Goal: Task Accomplishment & Management: Use online tool/utility

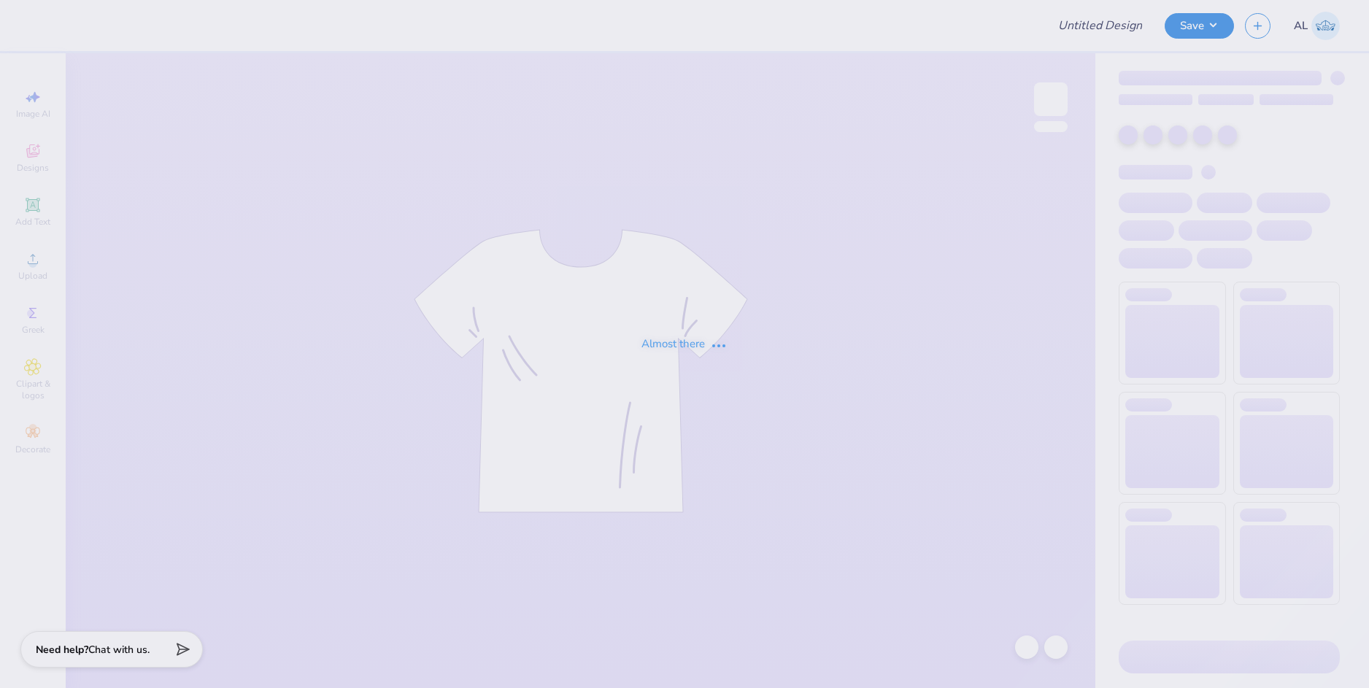
type input "Kappa Game Day tee"
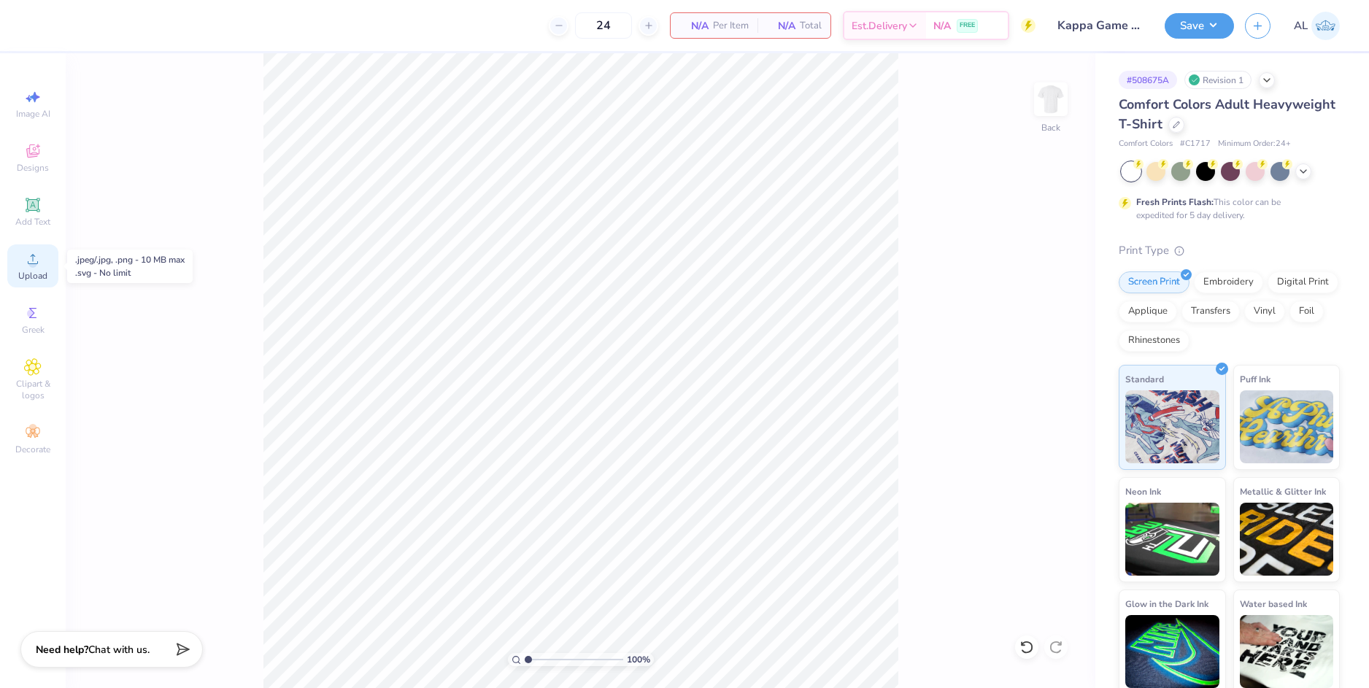
click at [36, 261] on icon at bounding box center [33, 259] width 18 height 18
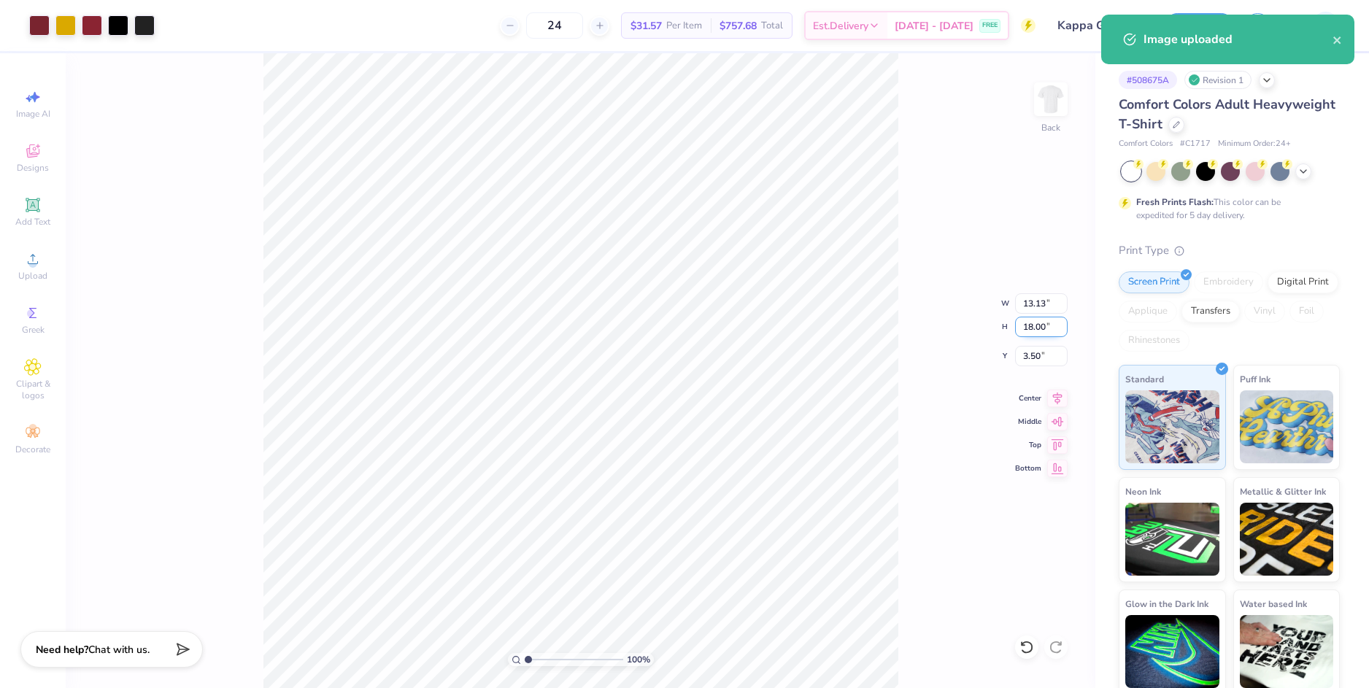
click at [1027, 331] on input "18.00" at bounding box center [1041, 327] width 53 height 20
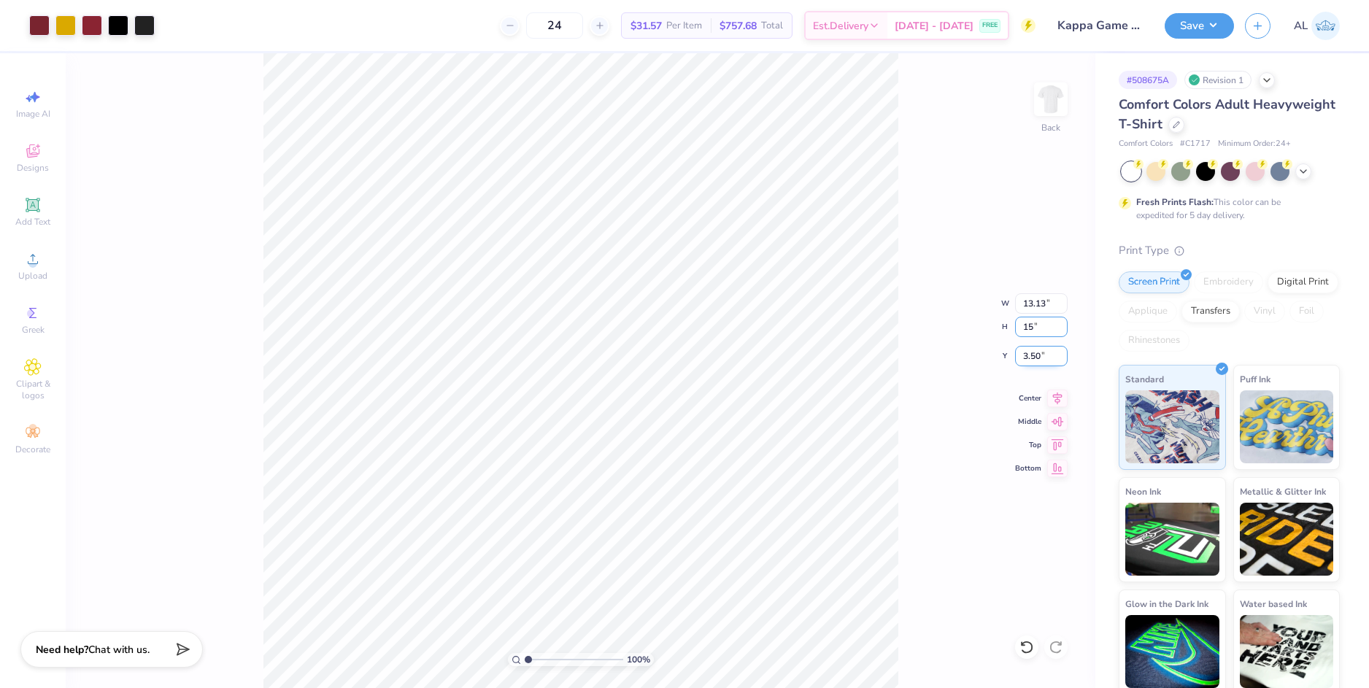
type input "15"
click at [1031, 353] on input "3.50" at bounding box center [1041, 356] width 53 height 20
type input "10.95"
type input "15.00"
click at [1030, 356] on input "5.00" at bounding box center [1041, 356] width 53 height 20
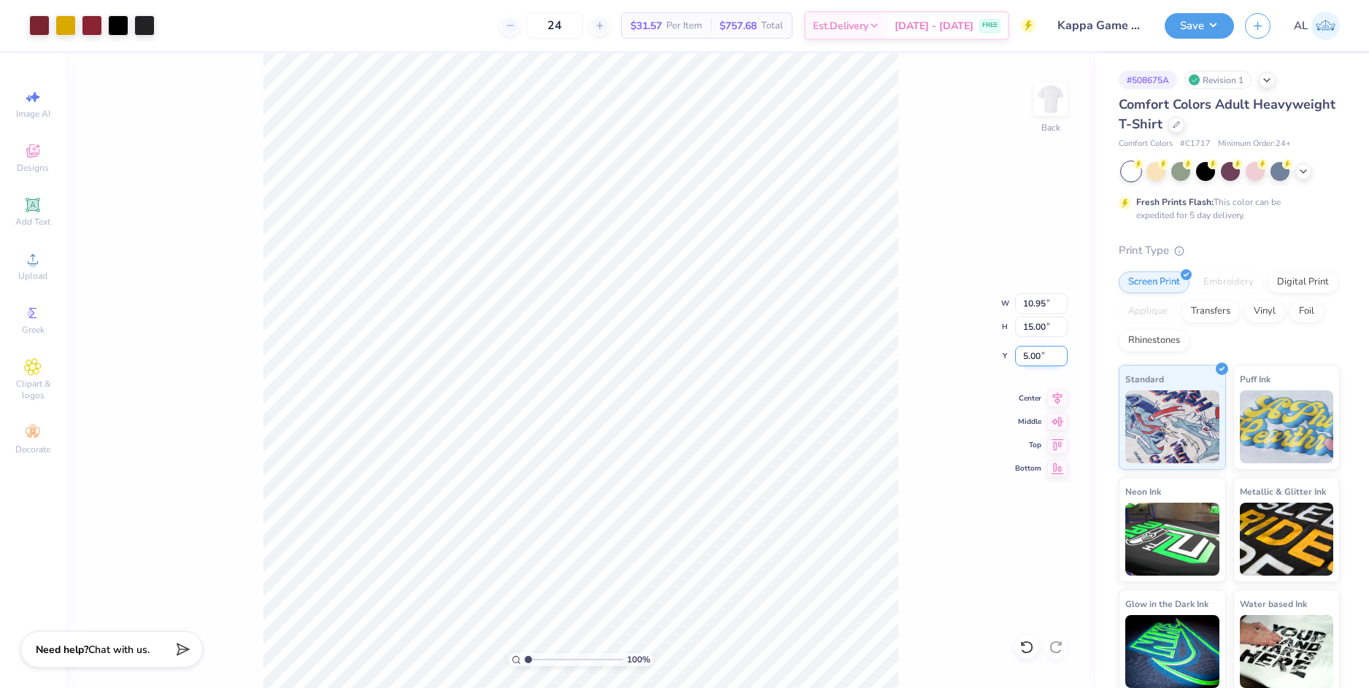
click at [1030, 356] on input "5.00" at bounding box center [1041, 356] width 53 height 20
click at [1038, 303] on input "10.95" at bounding box center [1041, 303] width 53 height 20
type input "2.00"
click at [89, 29] on div at bounding box center [92, 24] width 20 height 20
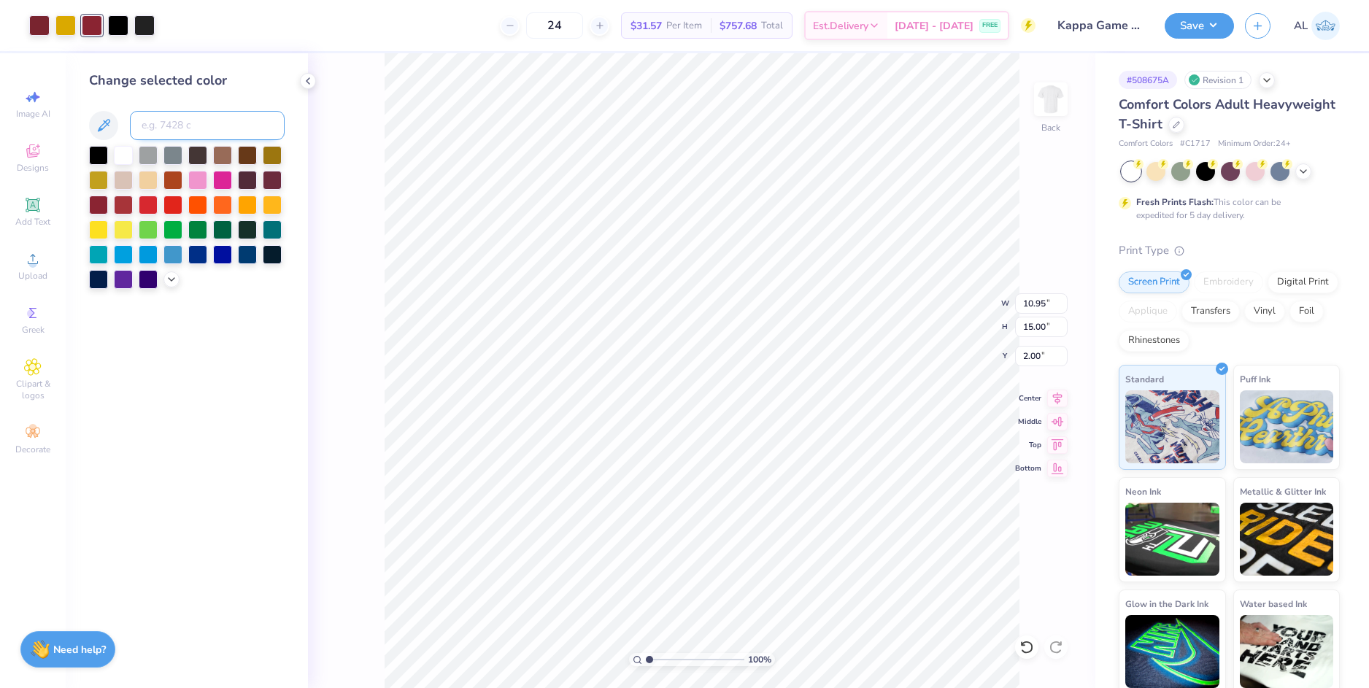
click at [170, 125] on input at bounding box center [207, 125] width 155 height 29
type input "188"
click at [120, 28] on div at bounding box center [118, 24] width 20 height 20
click at [103, 152] on div at bounding box center [98, 153] width 19 height 19
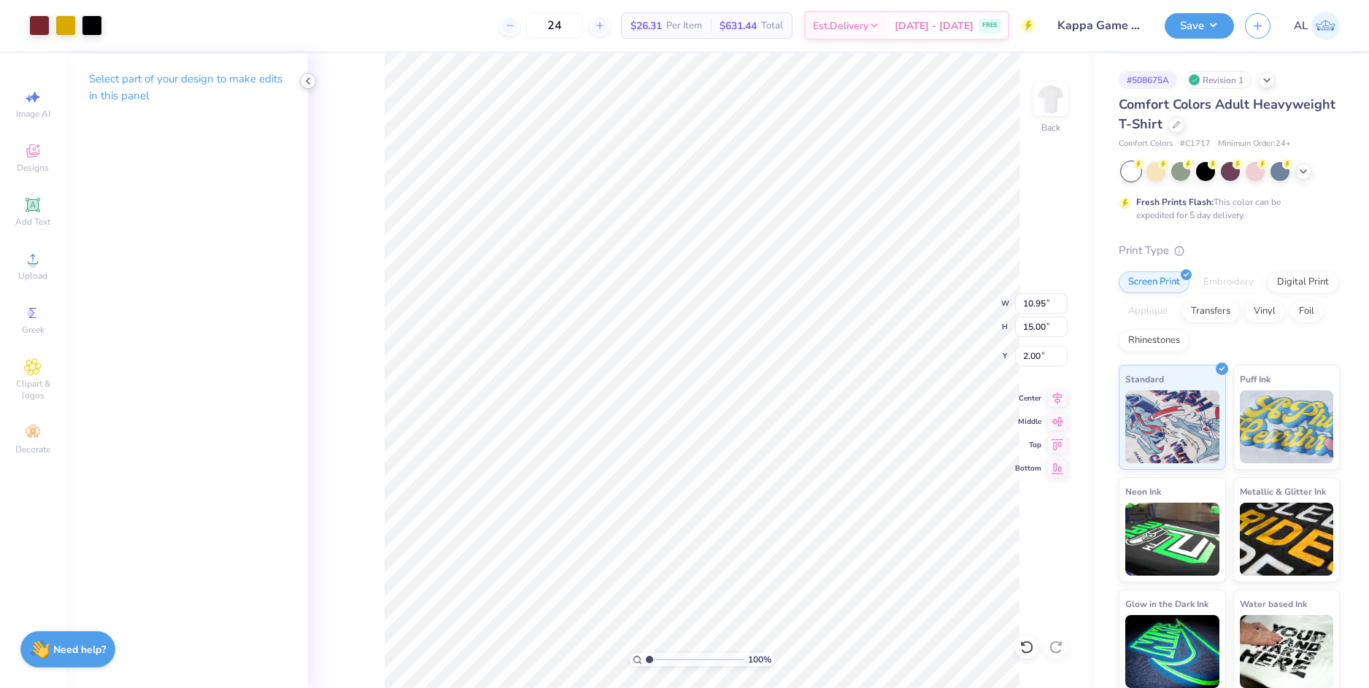
click at [314, 80] on div at bounding box center [308, 81] width 16 height 16
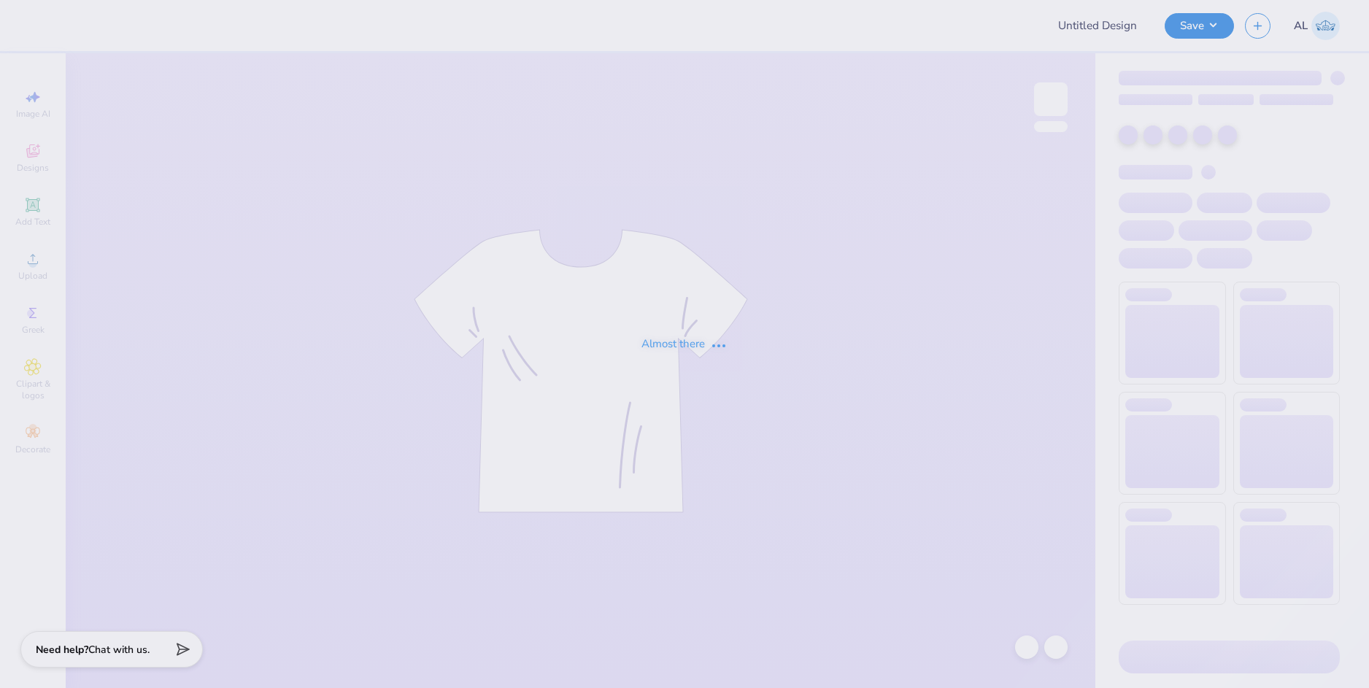
type input "AXO Parents Weekend"
type input "24"
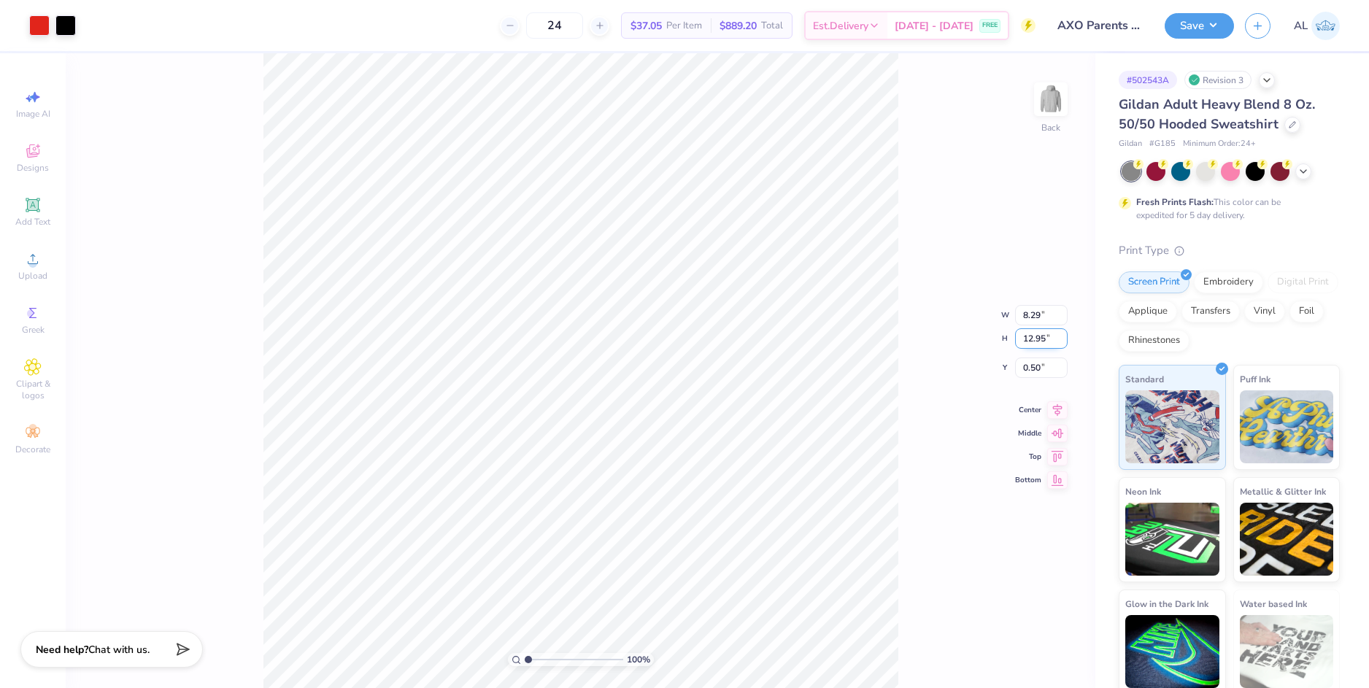
click at [1029, 334] on input "12.95" at bounding box center [1041, 338] width 53 height 20
type input "12"
click at [1034, 363] on input "0.50" at bounding box center [1041, 367] width 53 height 20
type input "7.67"
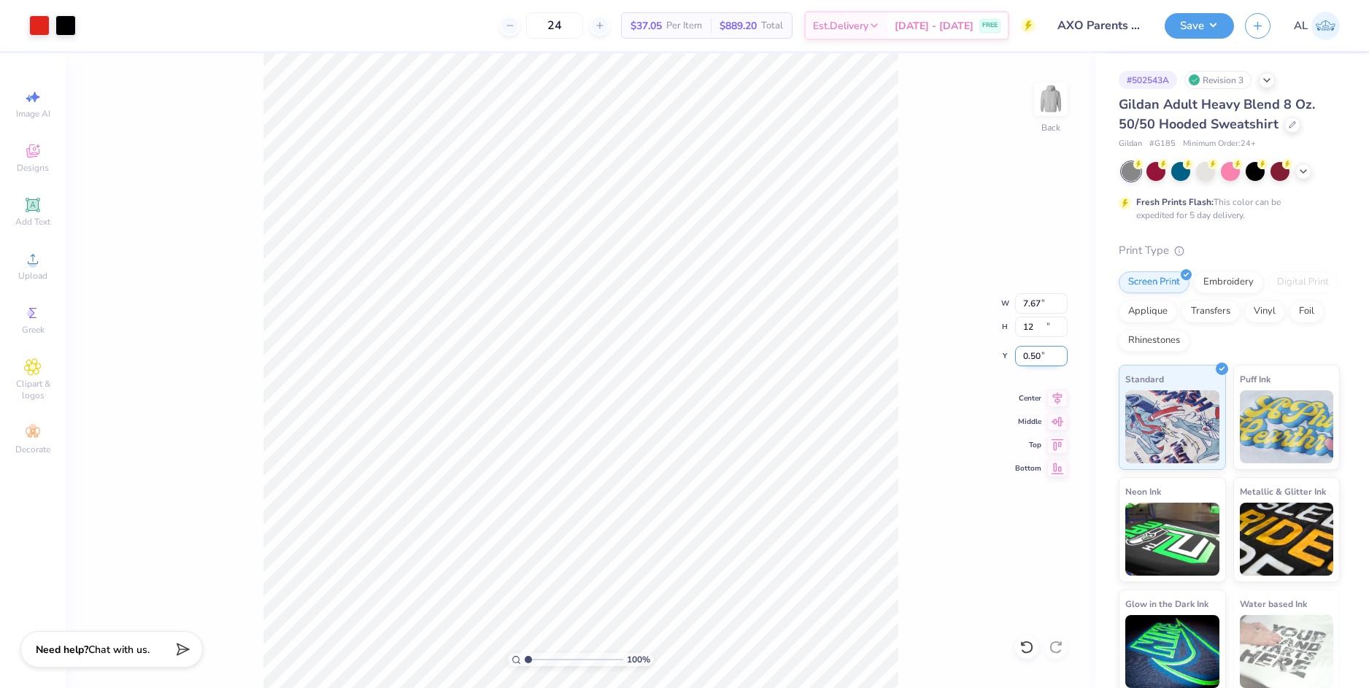
type input "12.00"
click at [1023, 357] on input "0.98" at bounding box center [1041, 356] width 53 height 20
click at [1036, 328] on input "12.00" at bounding box center [1041, 327] width 53 height 20
type input "2.00"
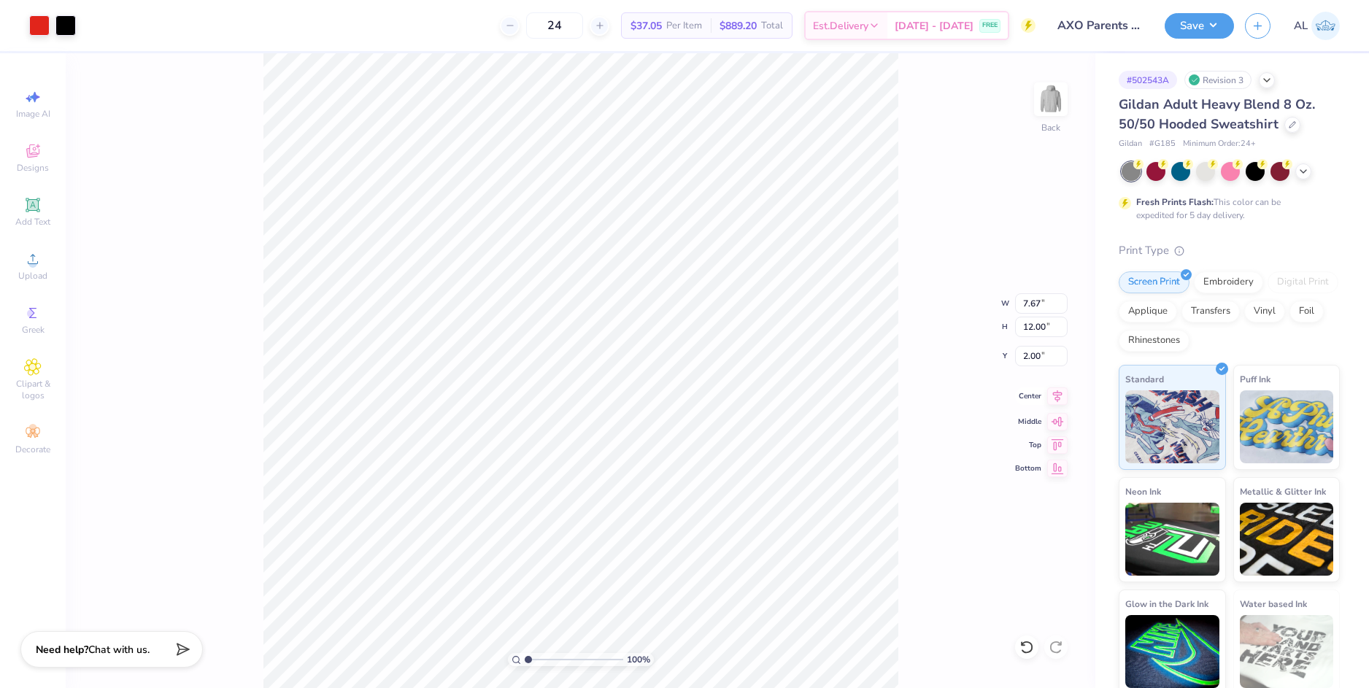
click at [1053, 398] on icon at bounding box center [1057, 396] width 20 height 18
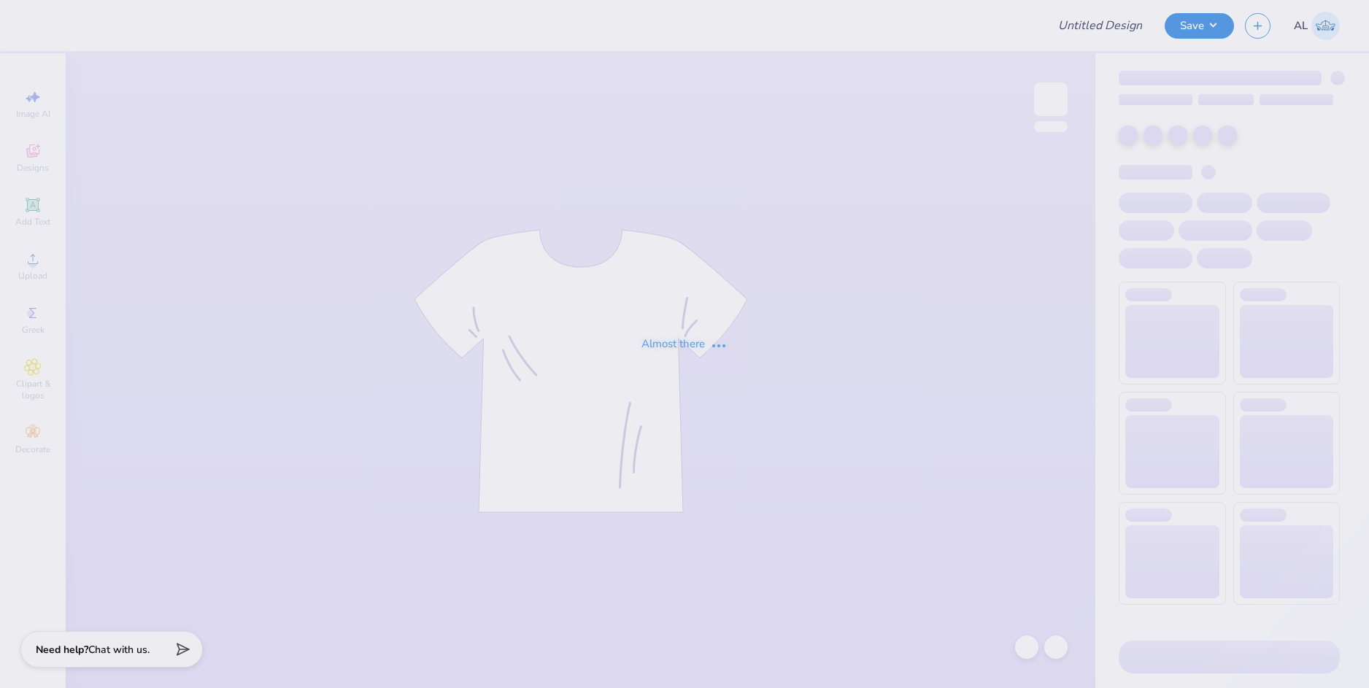
type input "Medlife Club tees"
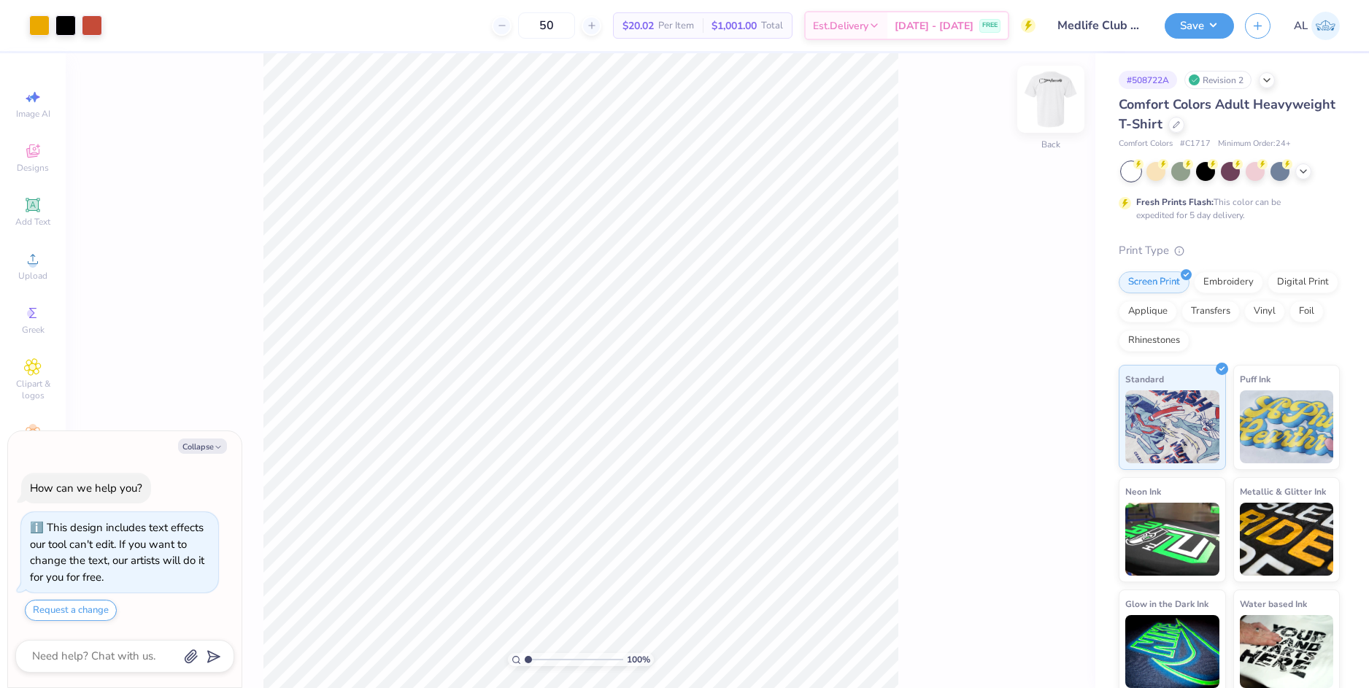
click at [1042, 107] on img at bounding box center [1050, 99] width 58 height 58
click at [216, 446] on icon "button" at bounding box center [218, 447] width 9 height 9
type textarea "x"
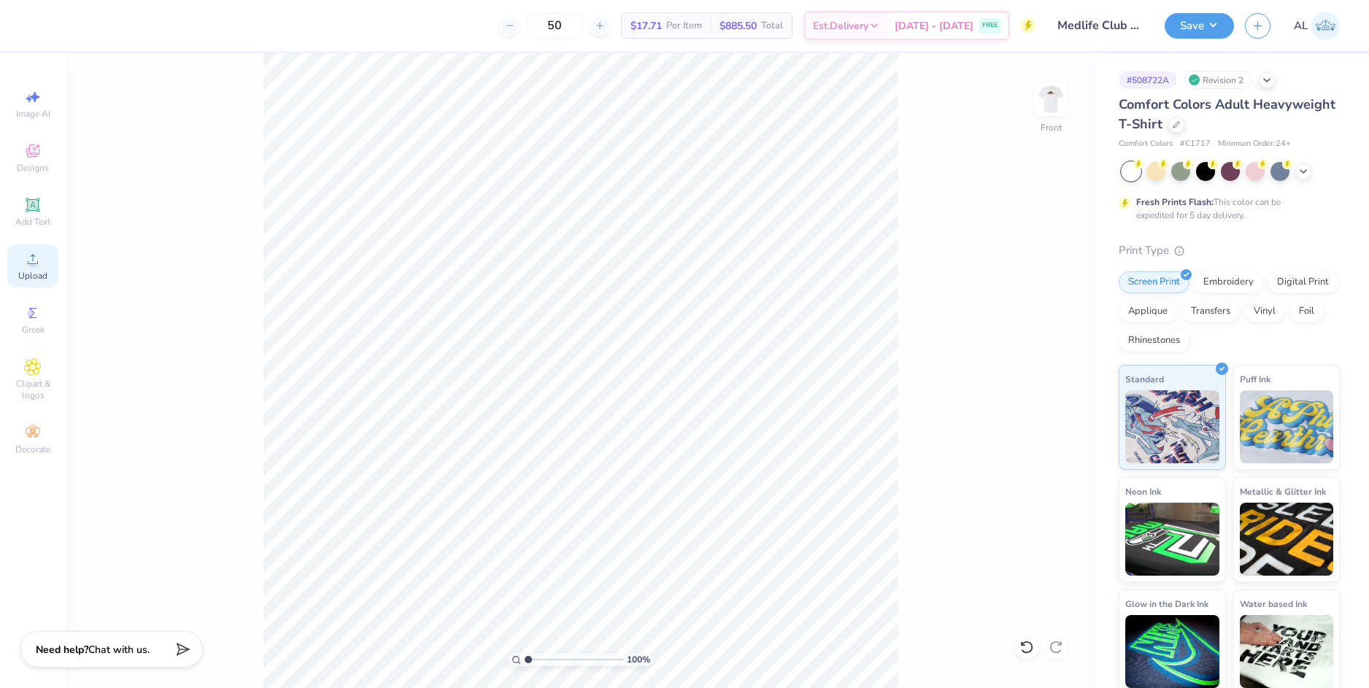
click at [36, 269] on div "Upload" at bounding box center [32, 265] width 51 height 43
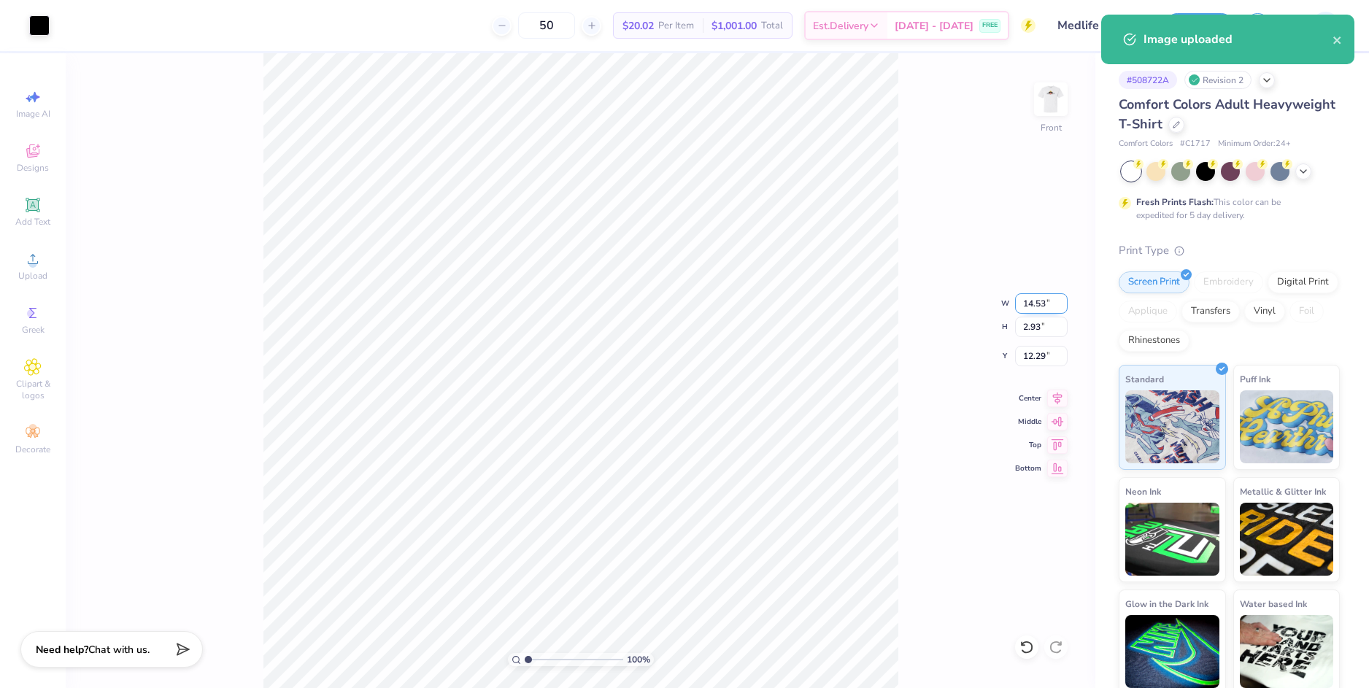
click at [1033, 301] on input "14.53" at bounding box center [1041, 303] width 53 height 20
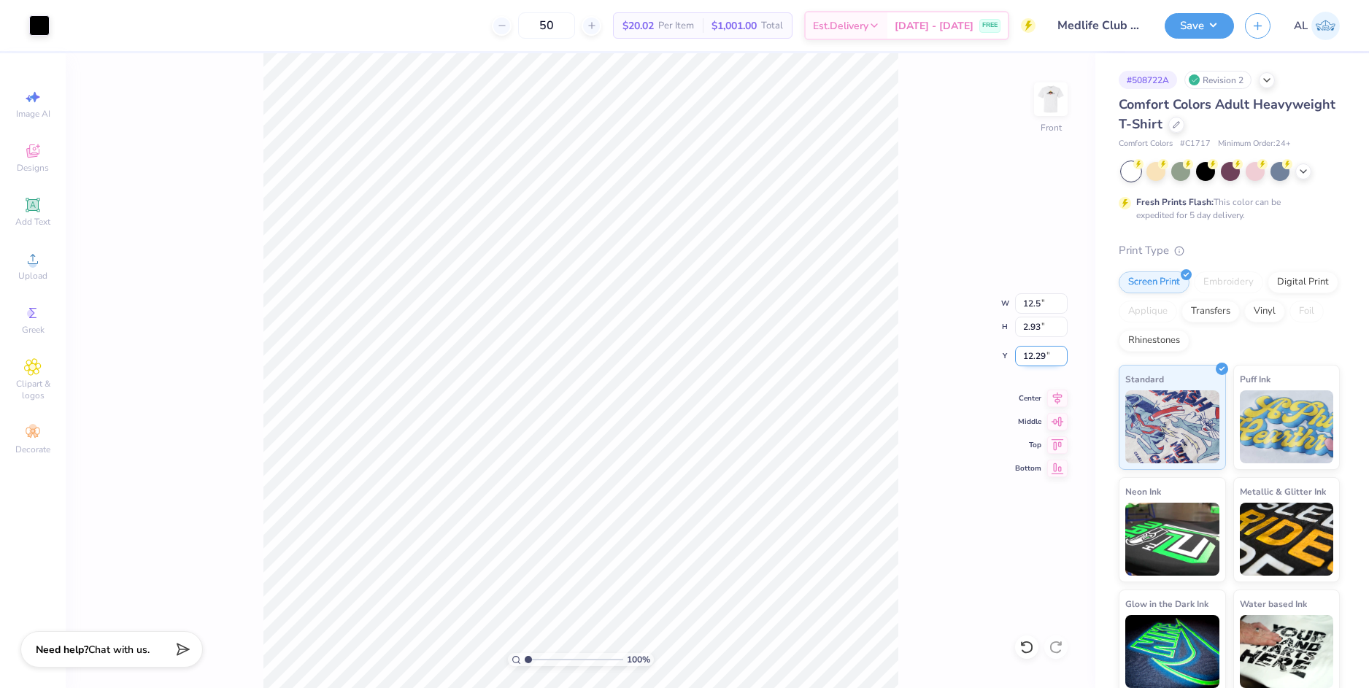
click at [1026, 355] on input "12.29" at bounding box center [1041, 356] width 53 height 20
type input "12.50"
type input "2.52"
click at [1029, 355] on input "12.49" at bounding box center [1041, 356] width 53 height 20
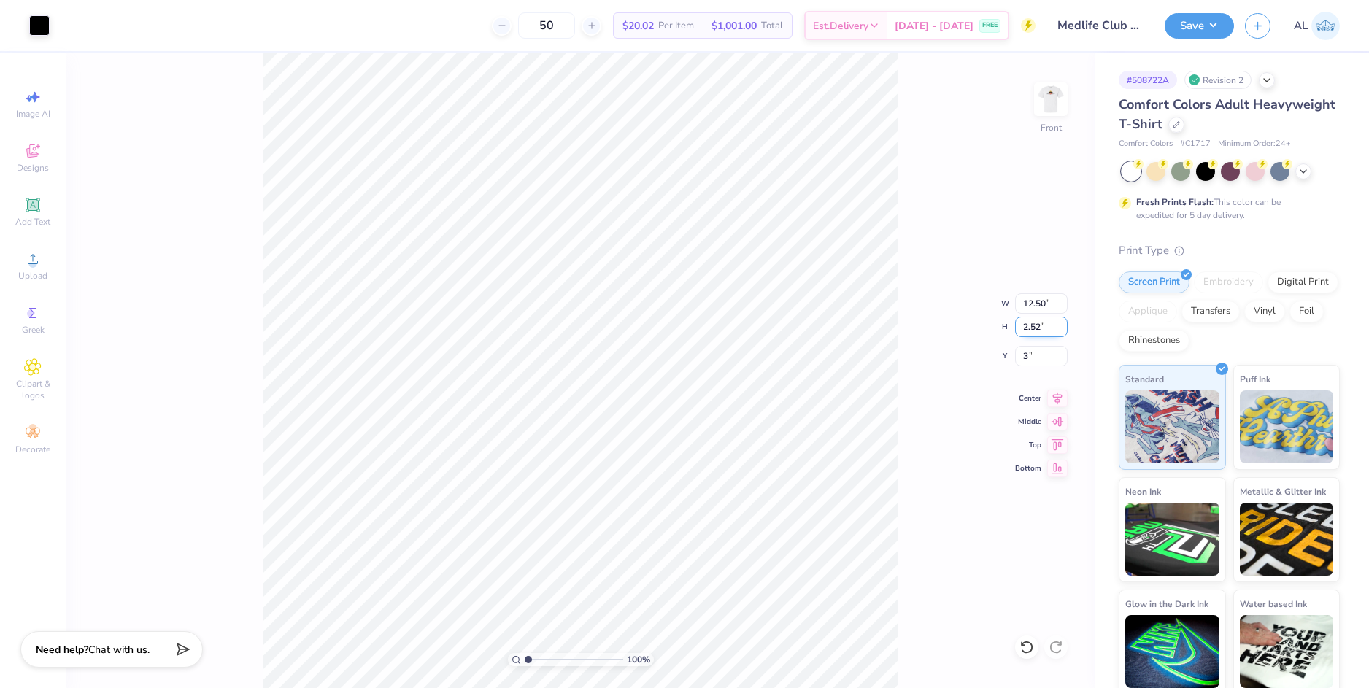
click at [1031, 328] on input "2.52" at bounding box center [1041, 327] width 53 height 20
type input "3.00"
click at [1051, 101] on img at bounding box center [1050, 99] width 58 height 58
click at [1029, 368] on input "2.52" at bounding box center [1041, 367] width 53 height 20
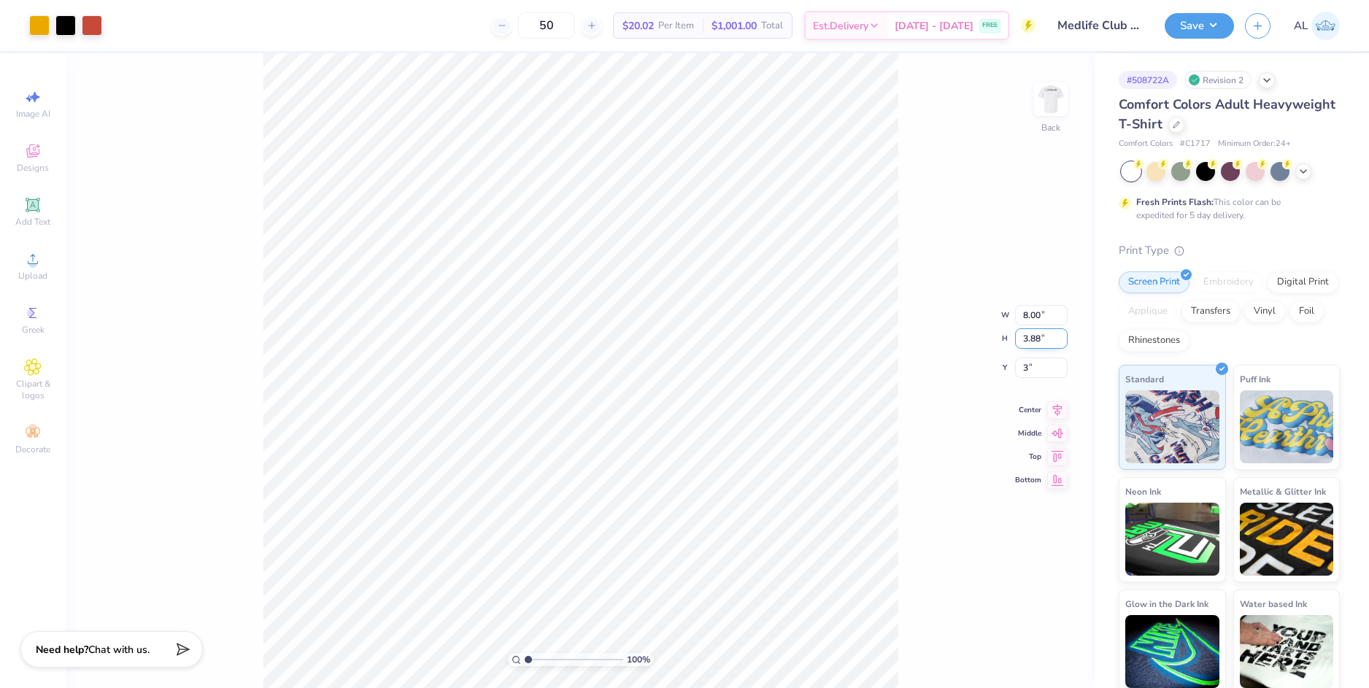
click at [1036, 335] on input "3.88" at bounding box center [1041, 338] width 53 height 20
type input "3.00"
click at [1048, 96] on img at bounding box center [1050, 99] width 58 height 58
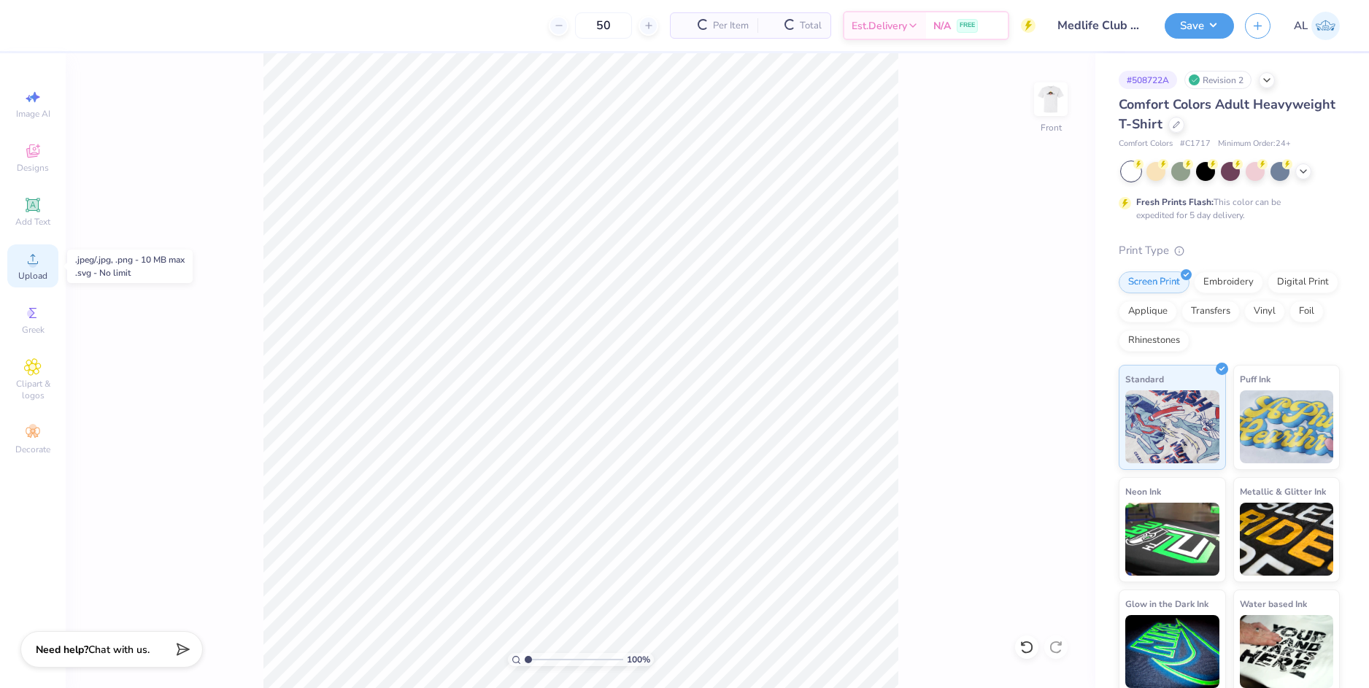
click at [44, 267] on div "Upload" at bounding box center [32, 265] width 51 height 43
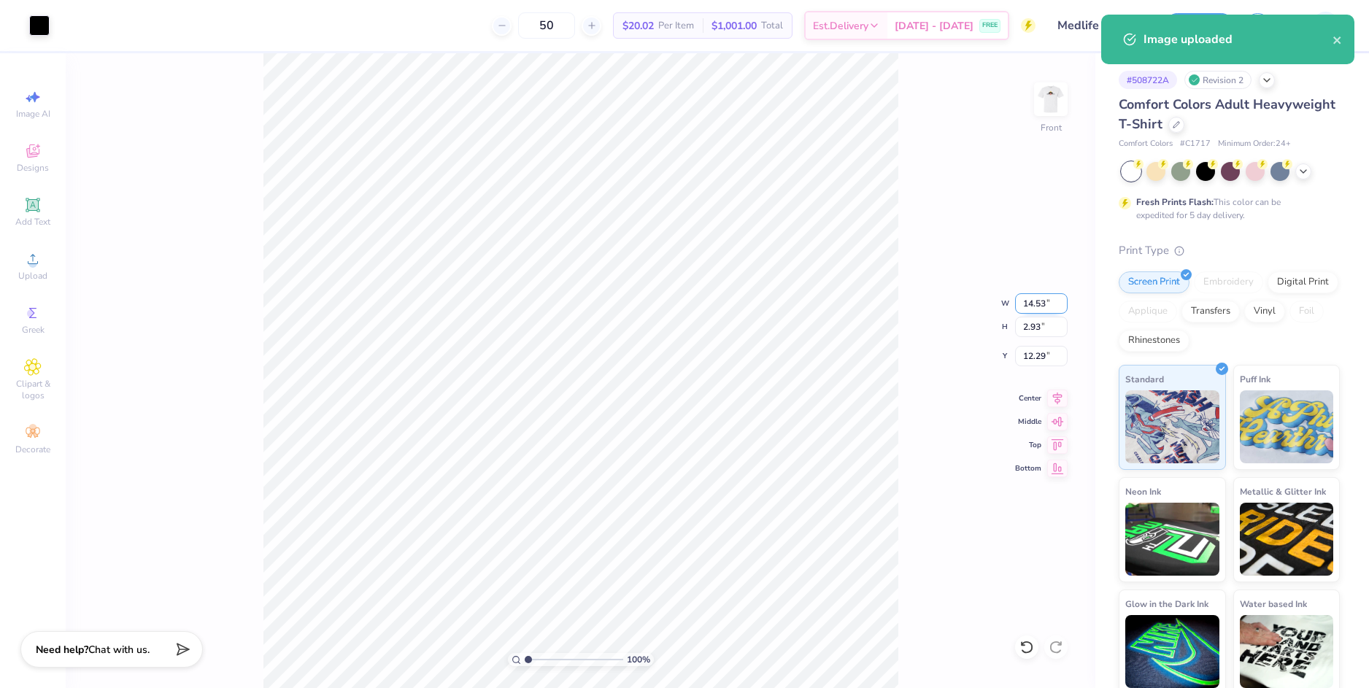
click at [1020, 303] on input "14.53" at bounding box center [1041, 303] width 53 height 20
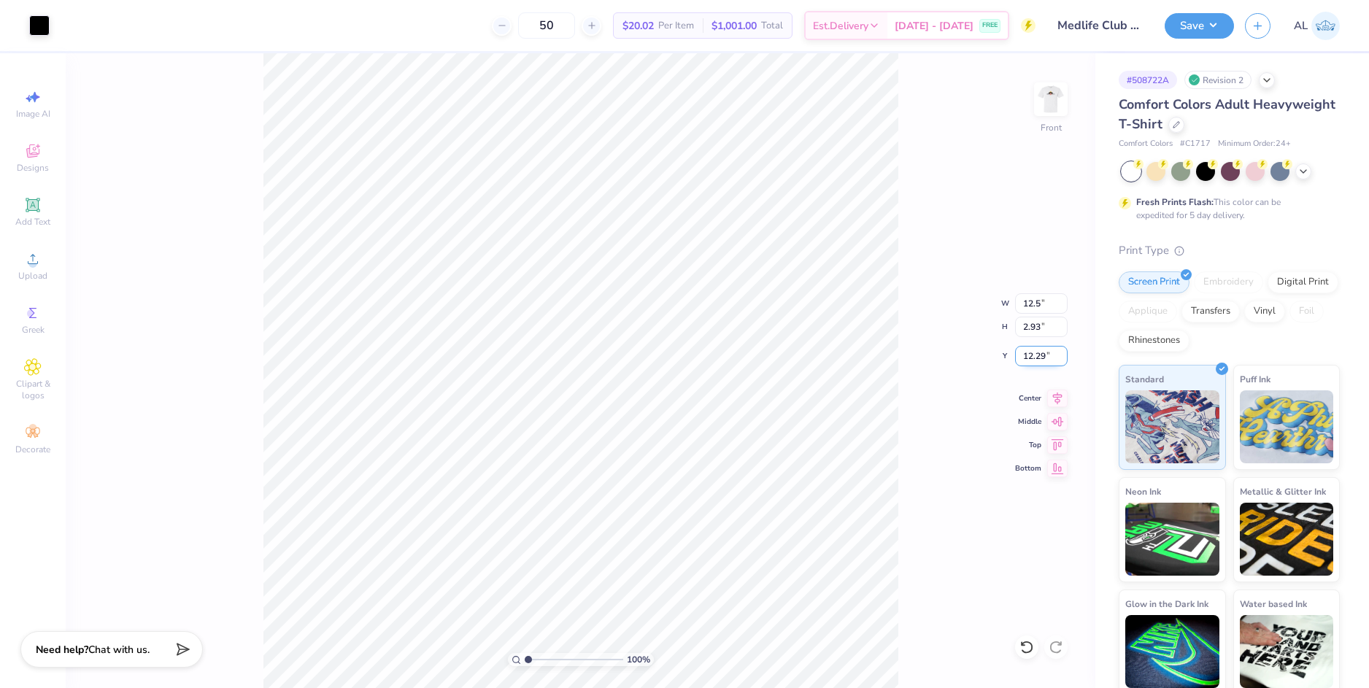
click at [1033, 356] on input "12.29" at bounding box center [1041, 356] width 53 height 20
type input "12.50"
type input "2.52"
click at [1033, 356] on input "12.49" at bounding box center [1041, 356] width 53 height 20
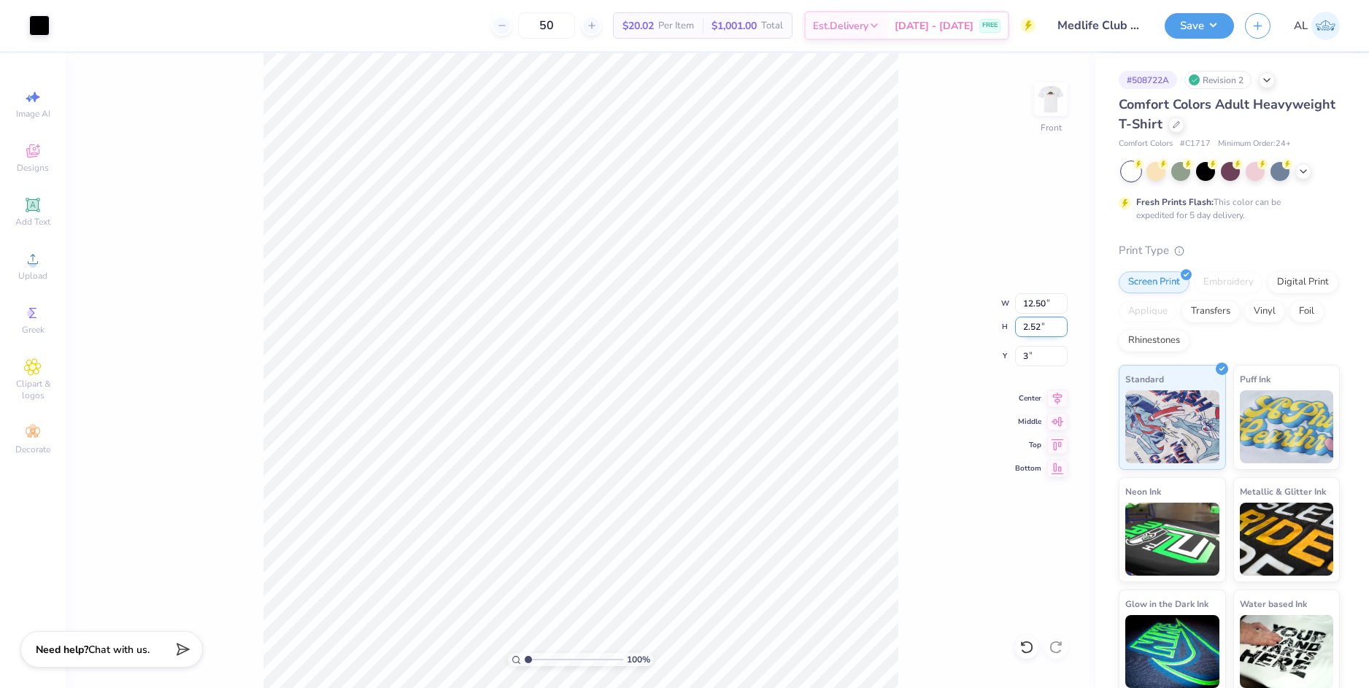
click at [1035, 326] on input "2.52" at bounding box center [1041, 327] width 53 height 20
type input "3.00"
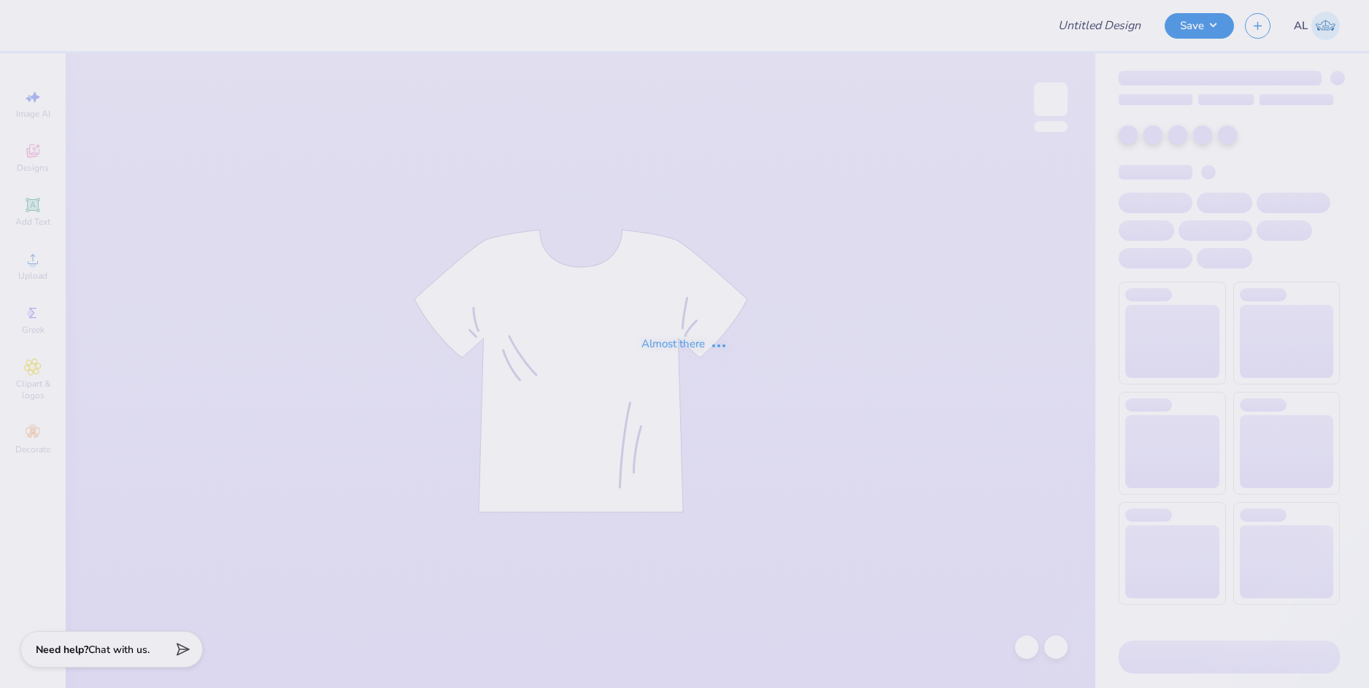
type input "Lambda Chi Alpha Fall Rush Tee"
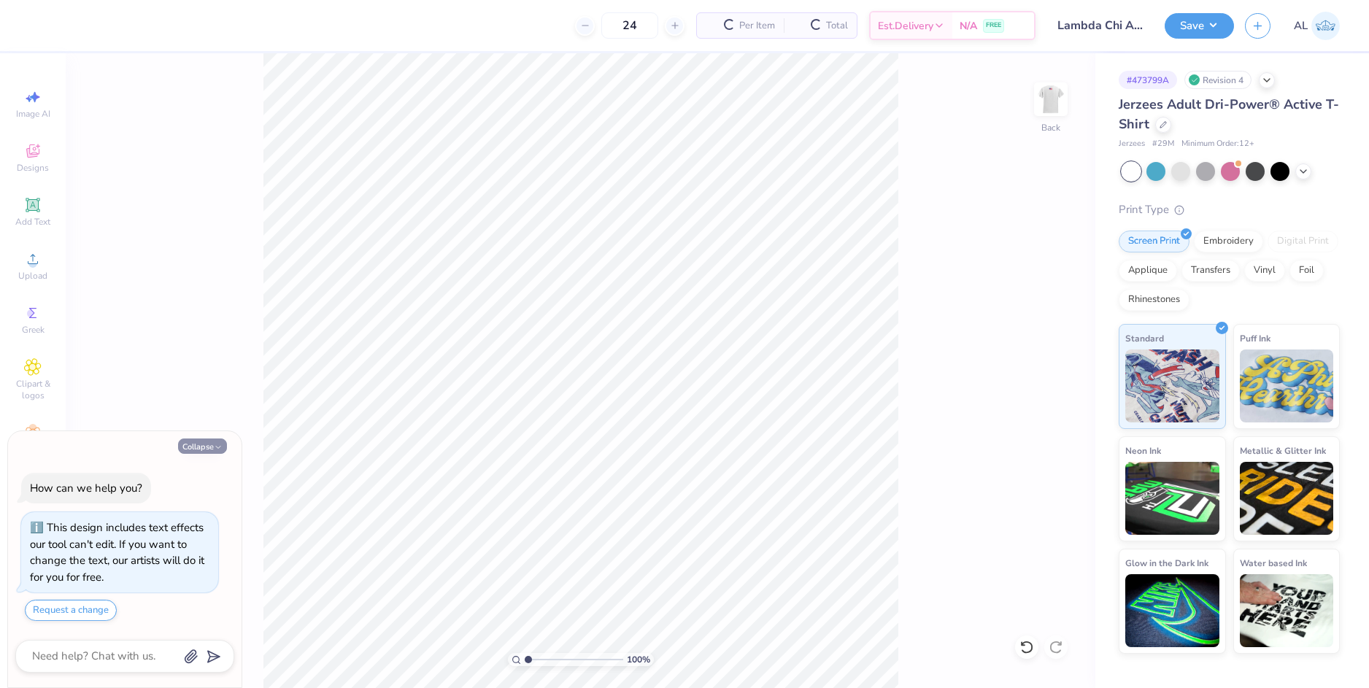
click at [207, 447] on button "Collapse" at bounding box center [202, 445] width 49 height 15
type textarea "x"
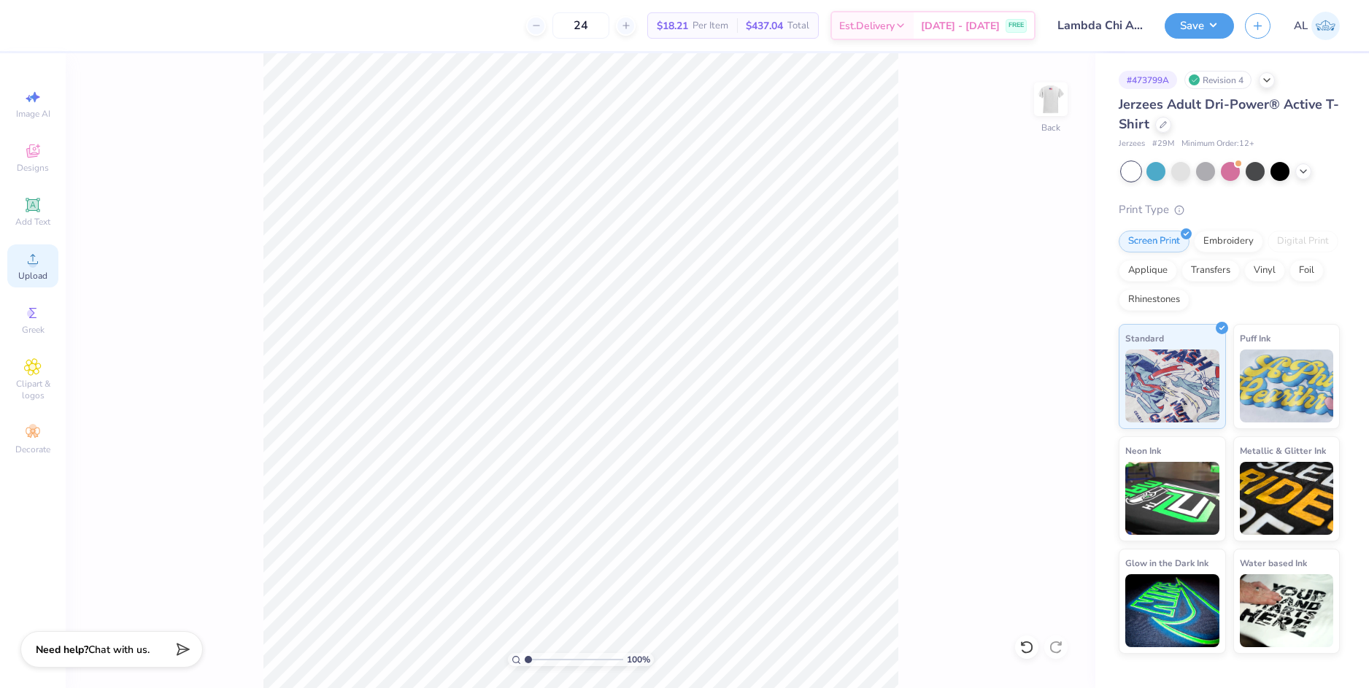
click at [42, 261] on div "Upload" at bounding box center [32, 265] width 51 height 43
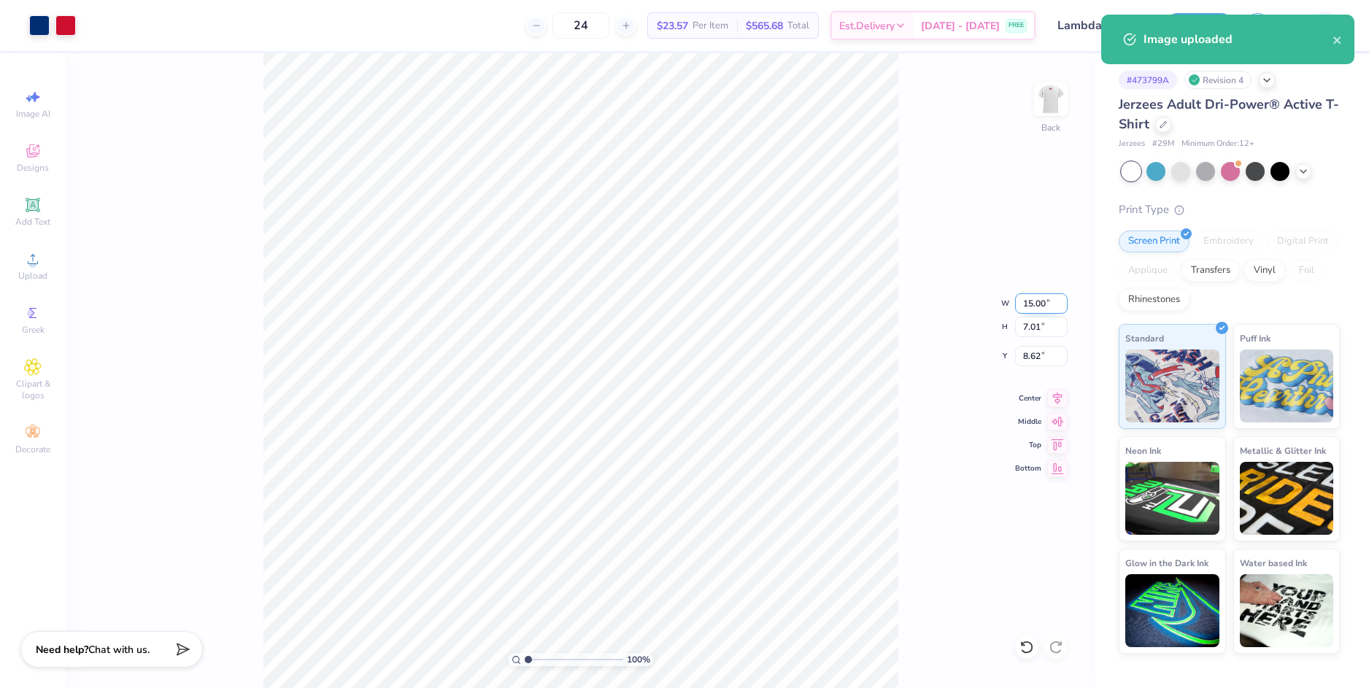
click at [1027, 308] on input "15.00" at bounding box center [1041, 303] width 53 height 20
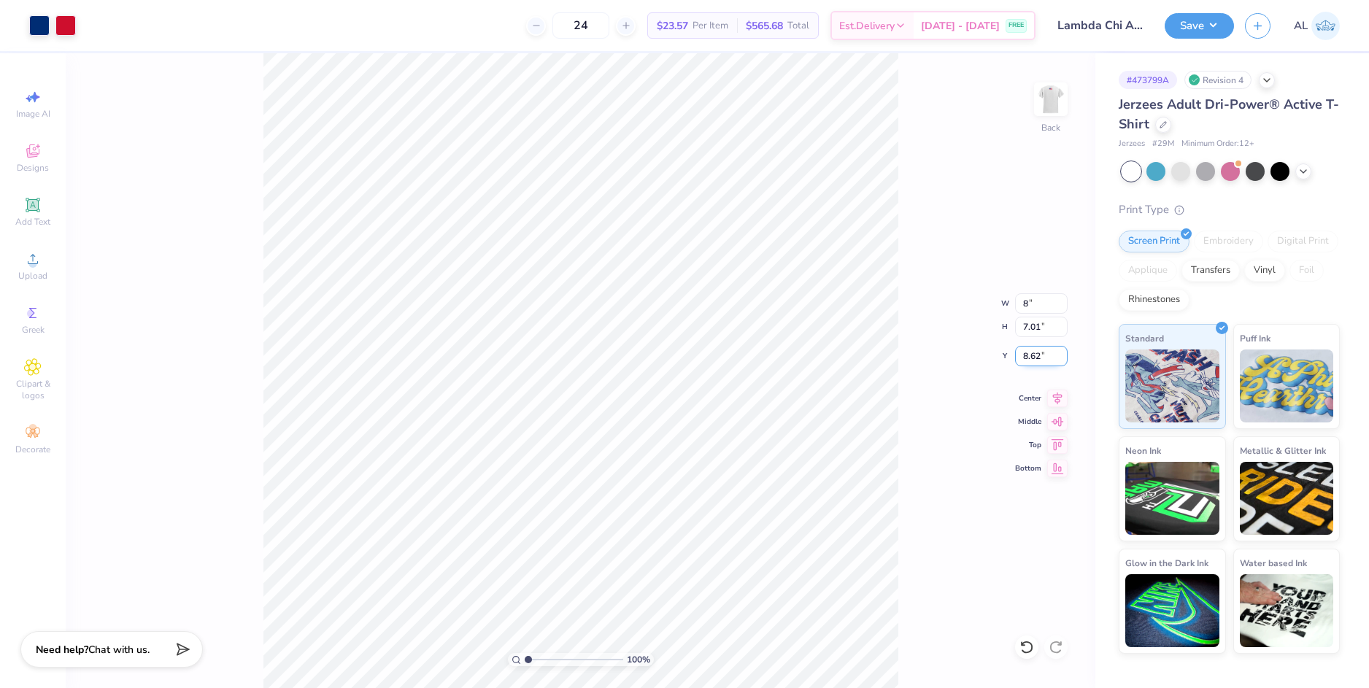
click at [1042, 360] on input "8.62" at bounding box center [1041, 356] width 53 height 20
type input "8.00"
type input "3.74"
click at [1039, 349] on input "10.26" at bounding box center [1041, 356] width 53 height 20
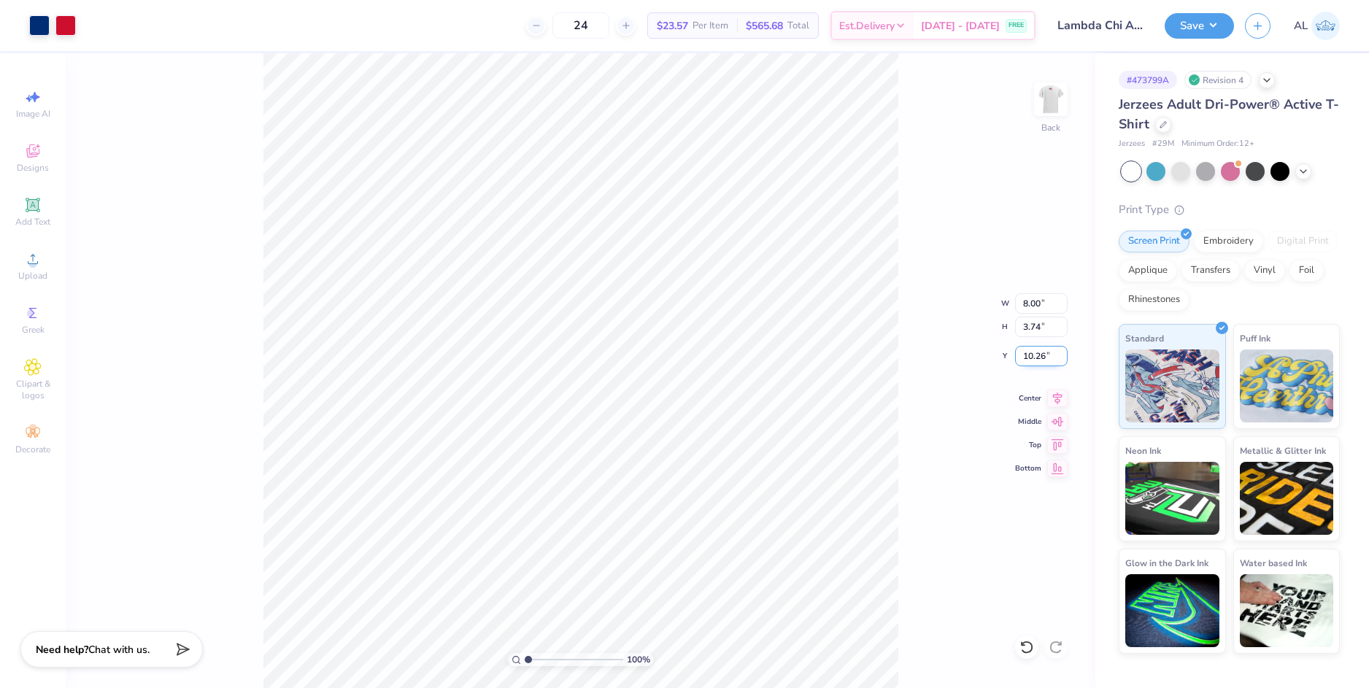
click at [1039, 349] on input "10.26" at bounding box center [1041, 356] width 53 height 20
type input "3.00"
click at [1040, 327] on input "3.74" at bounding box center [1041, 327] width 53 height 20
click at [905, 327] on div "100 % Back W 8.00 8.00 " H 3.74 3.74 " Y 3.00 3.00 " Center Middle Top Bottom" at bounding box center [580, 370] width 1029 height 635
click at [1050, 96] on img at bounding box center [1050, 99] width 58 height 58
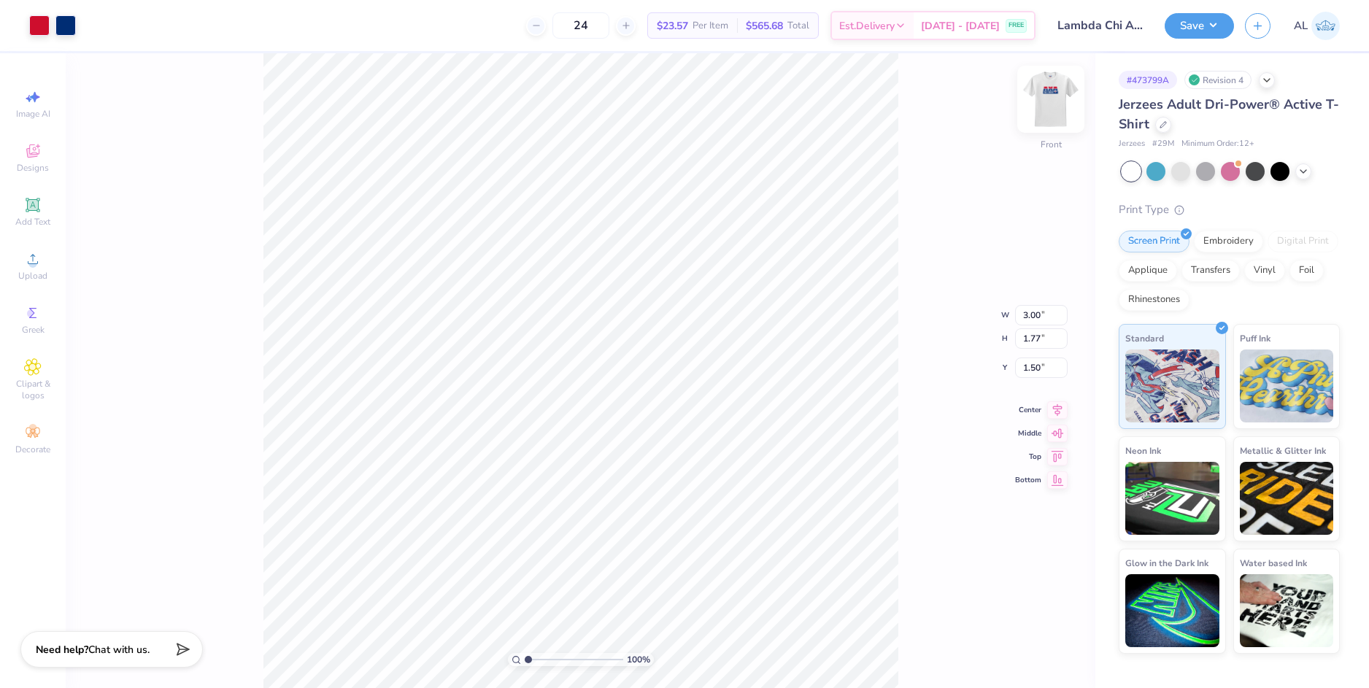
click at [1053, 104] on img at bounding box center [1050, 99] width 58 height 58
click at [1175, 28] on button "Save" at bounding box center [1198, 24] width 69 height 26
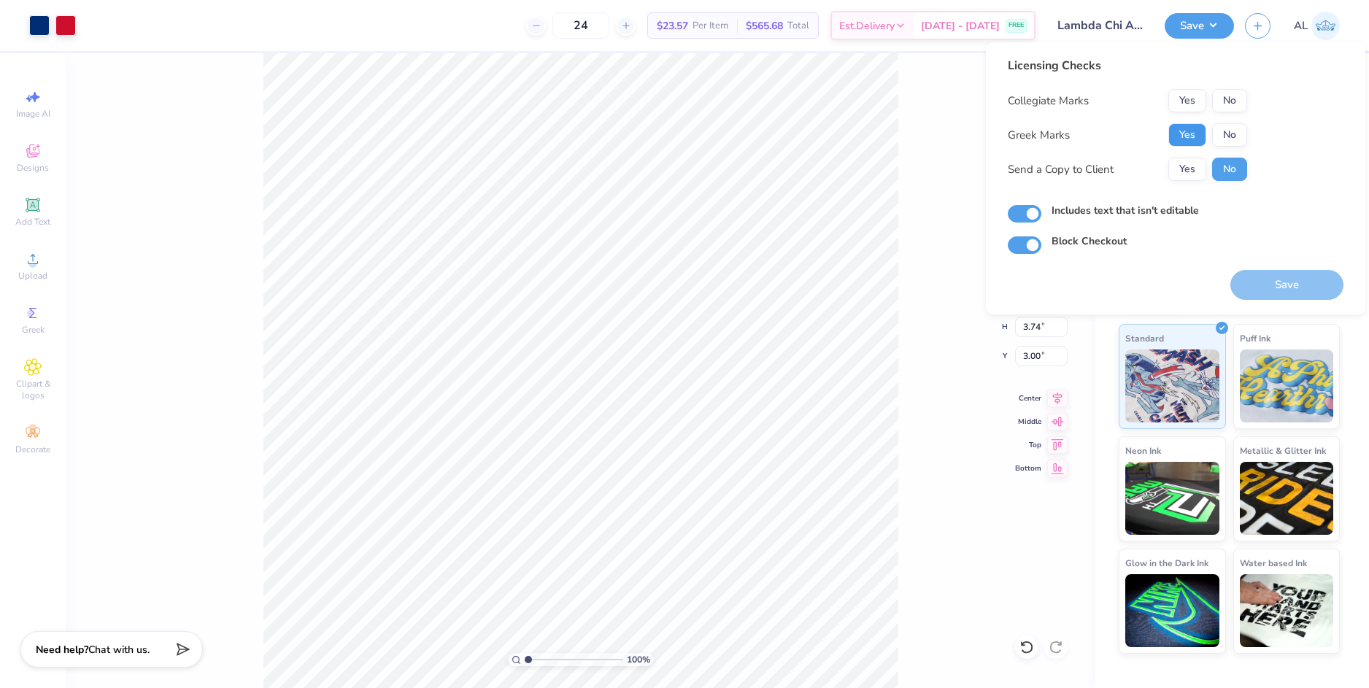
click at [1188, 131] on button "Yes" at bounding box center [1187, 134] width 38 height 23
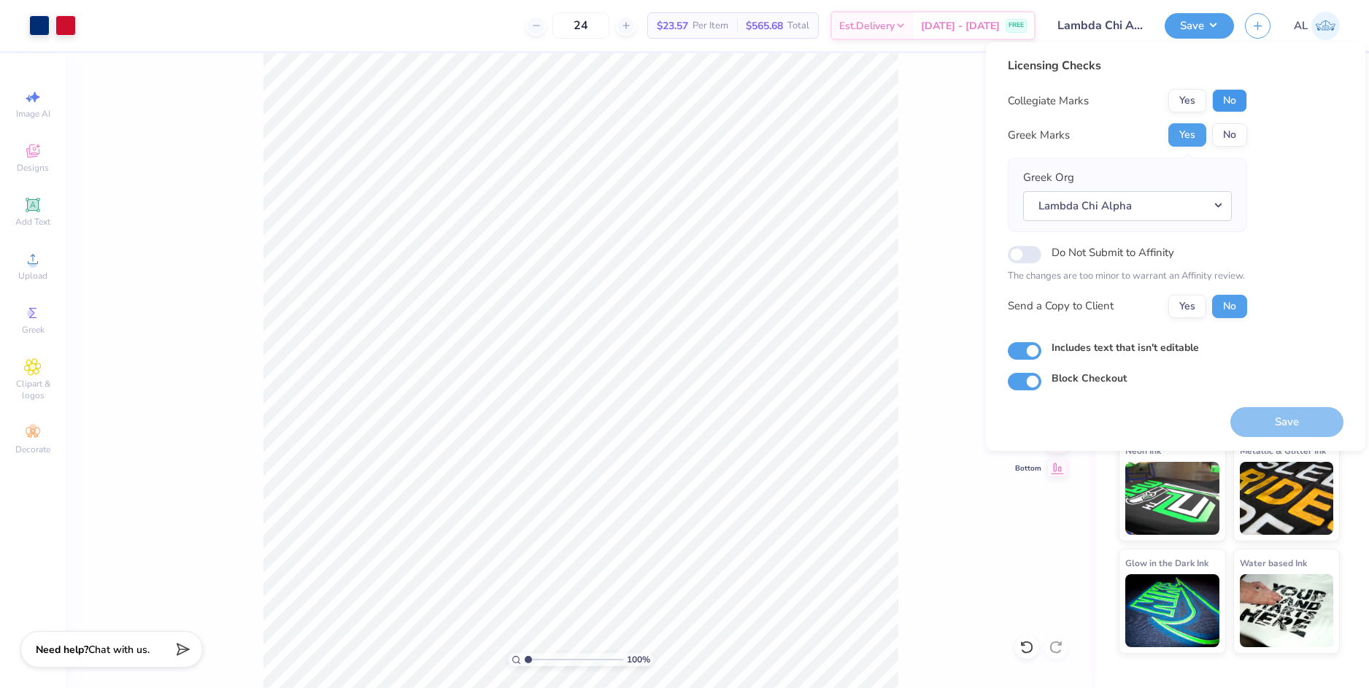
click at [1223, 98] on button "No" at bounding box center [1229, 100] width 35 height 23
click at [1186, 313] on button "Yes" at bounding box center [1187, 306] width 38 height 23
click at [1298, 416] on button "Save" at bounding box center [1286, 422] width 113 height 30
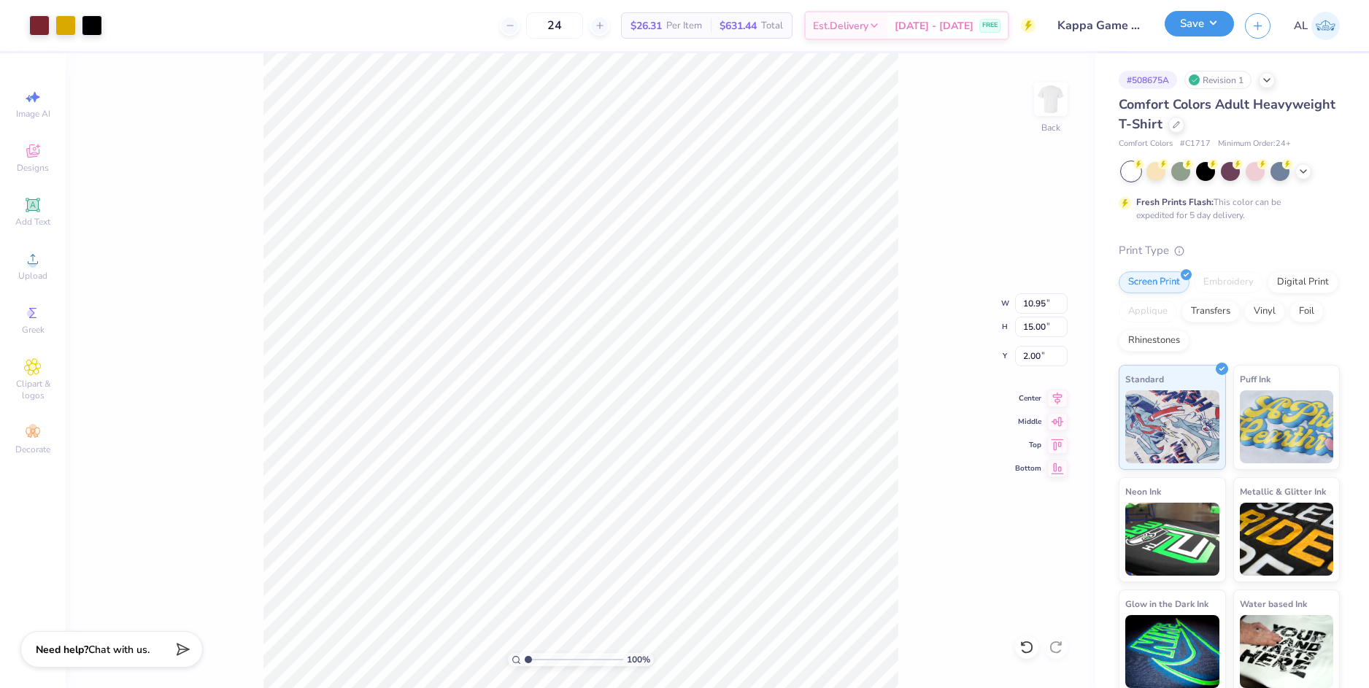
click at [1203, 26] on button "Save" at bounding box center [1198, 24] width 69 height 26
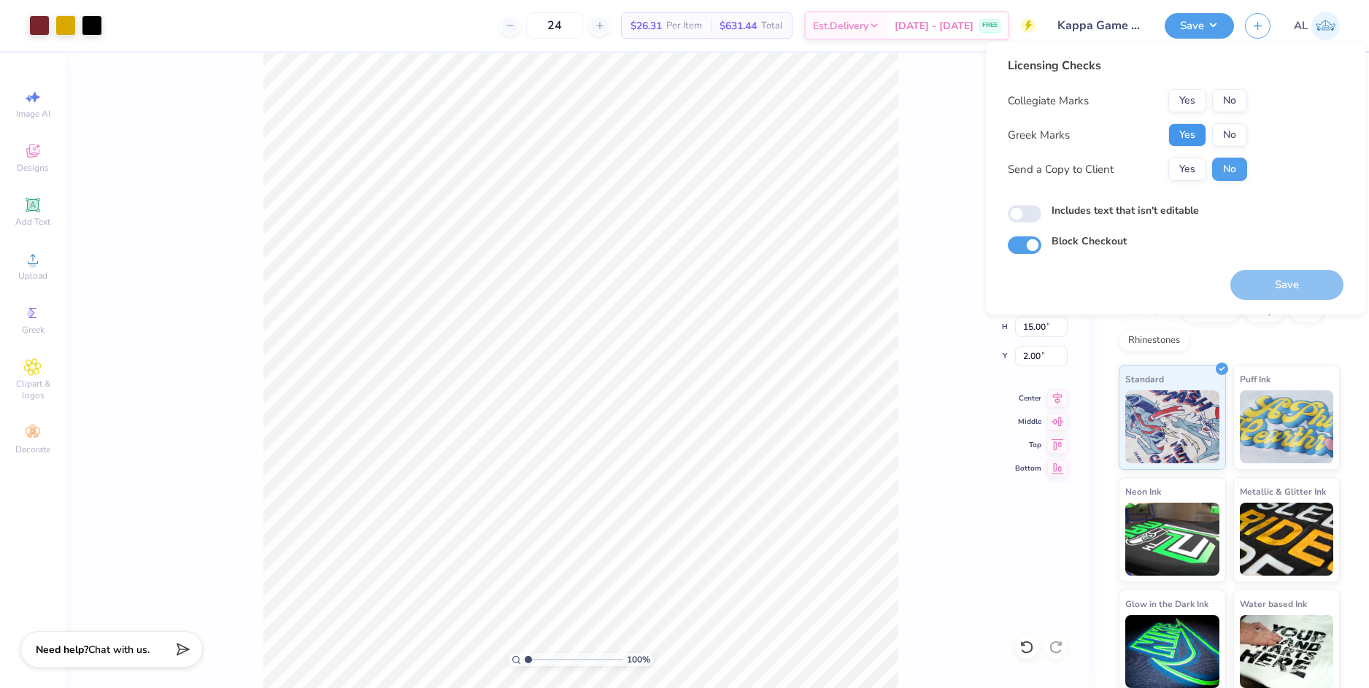
click at [1177, 130] on button "Yes" at bounding box center [1187, 134] width 38 height 23
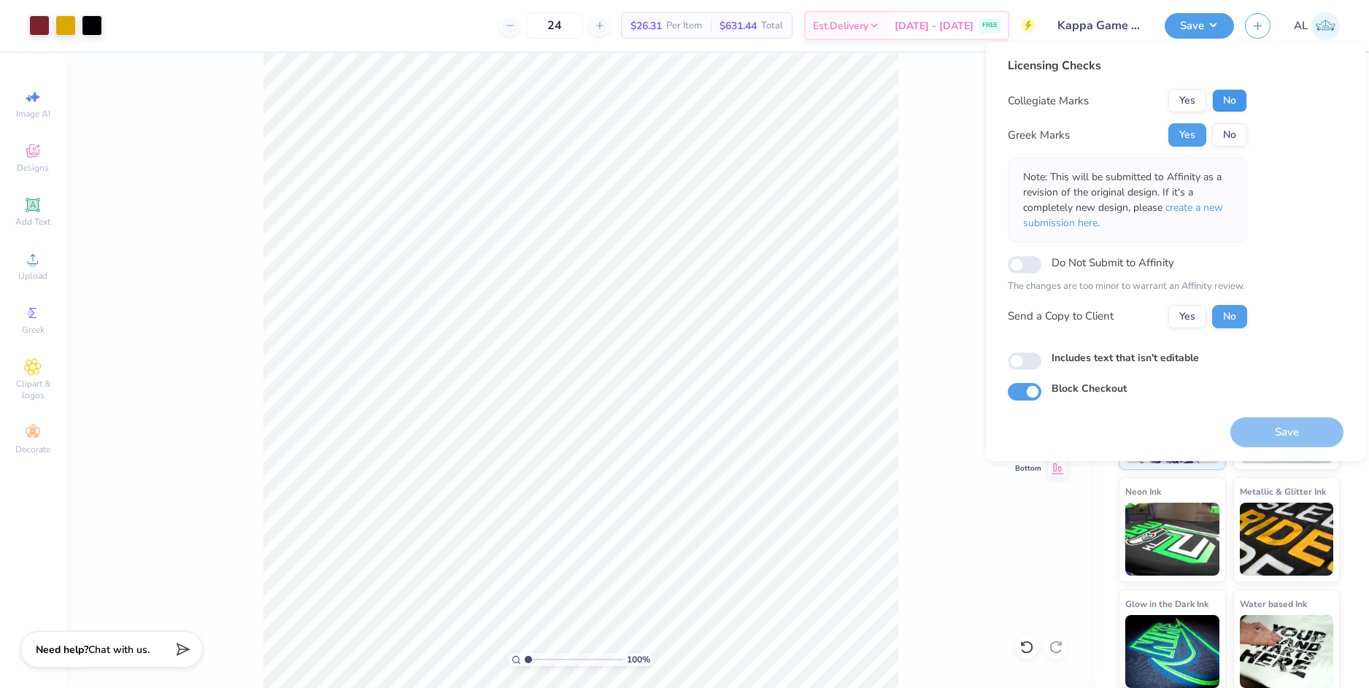
click at [1226, 101] on button "No" at bounding box center [1229, 100] width 35 height 23
click at [1190, 321] on button "Yes" at bounding box center [1187, 316] width 38 height 23
click at [1274, 430] on button "Save" at bounding box center [1286, 432] width 113 height 30
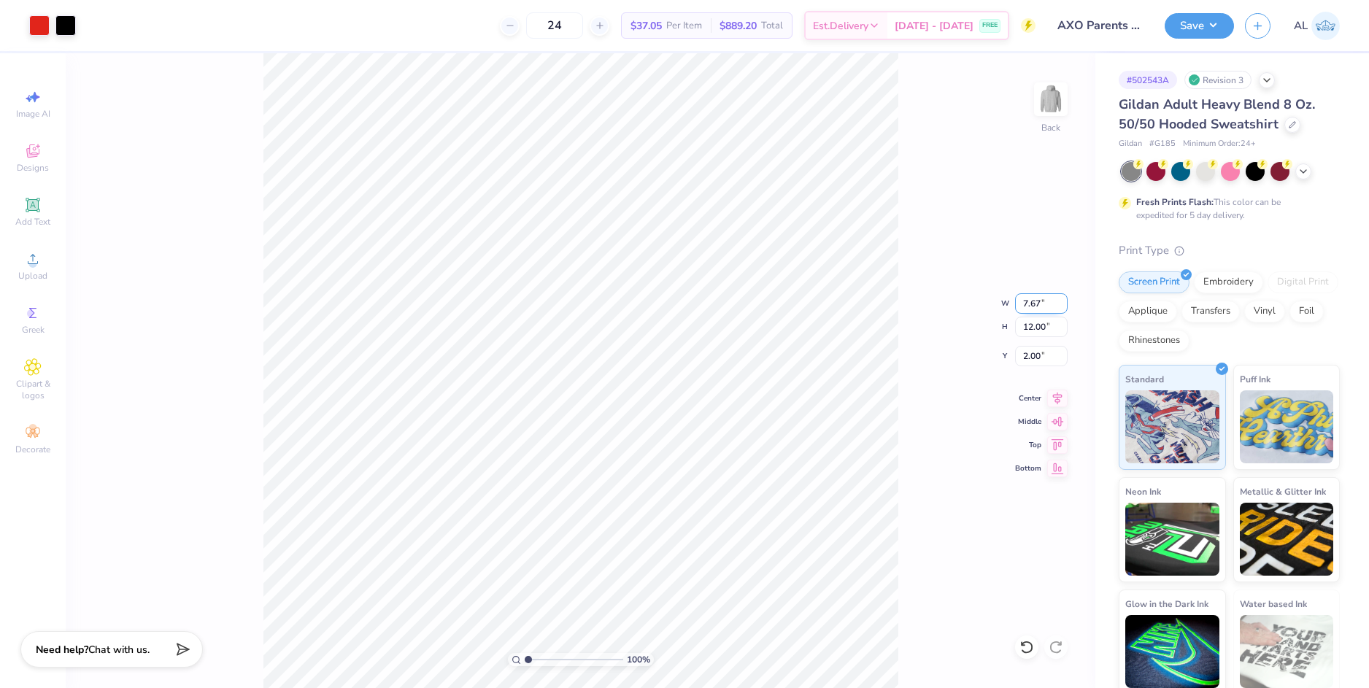
click at [1021, 304] on input "7.67" at bounding box center [1041, 303] width 53 height 20
type input "8.63"
type input "13.50"
type input "0.50"
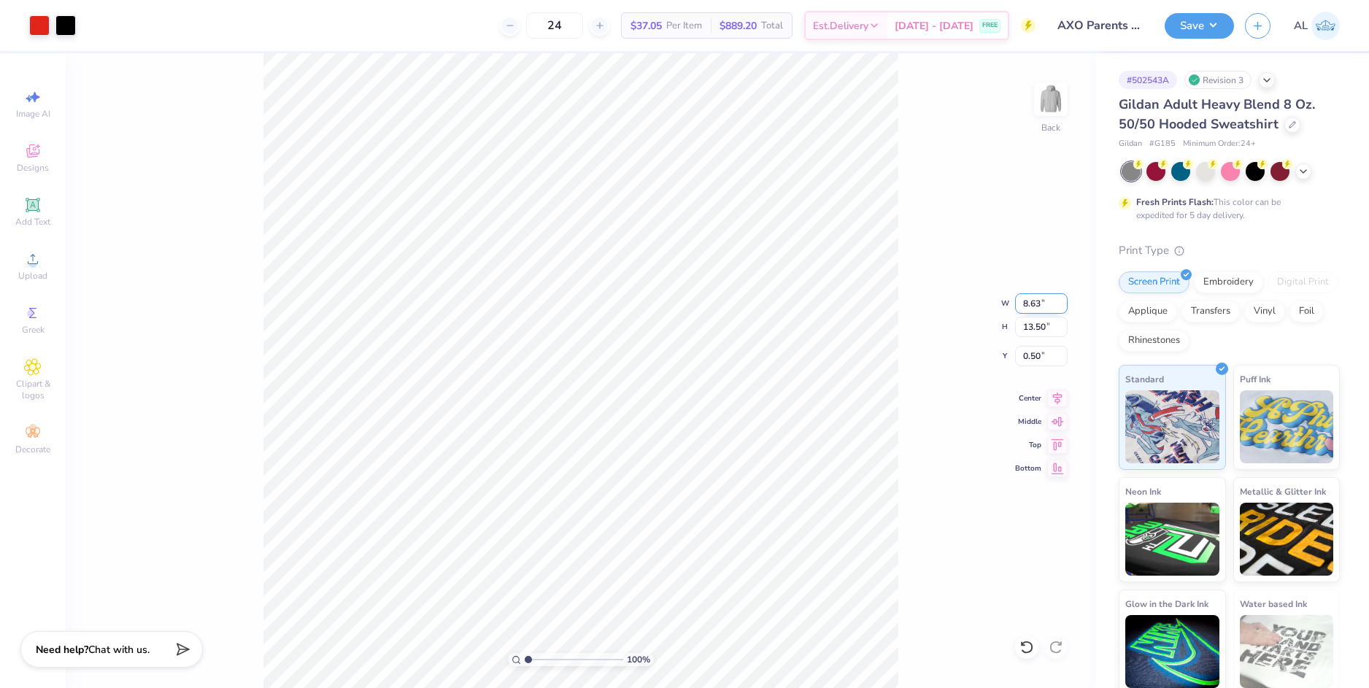
click at [1036, 300] on input "8.63" at bounding box center [1041, 303] width 53 height 20
click at [1041, 331] on input "13.50" at bounding box center [1041, 327] width 53 height 20
type input "10"
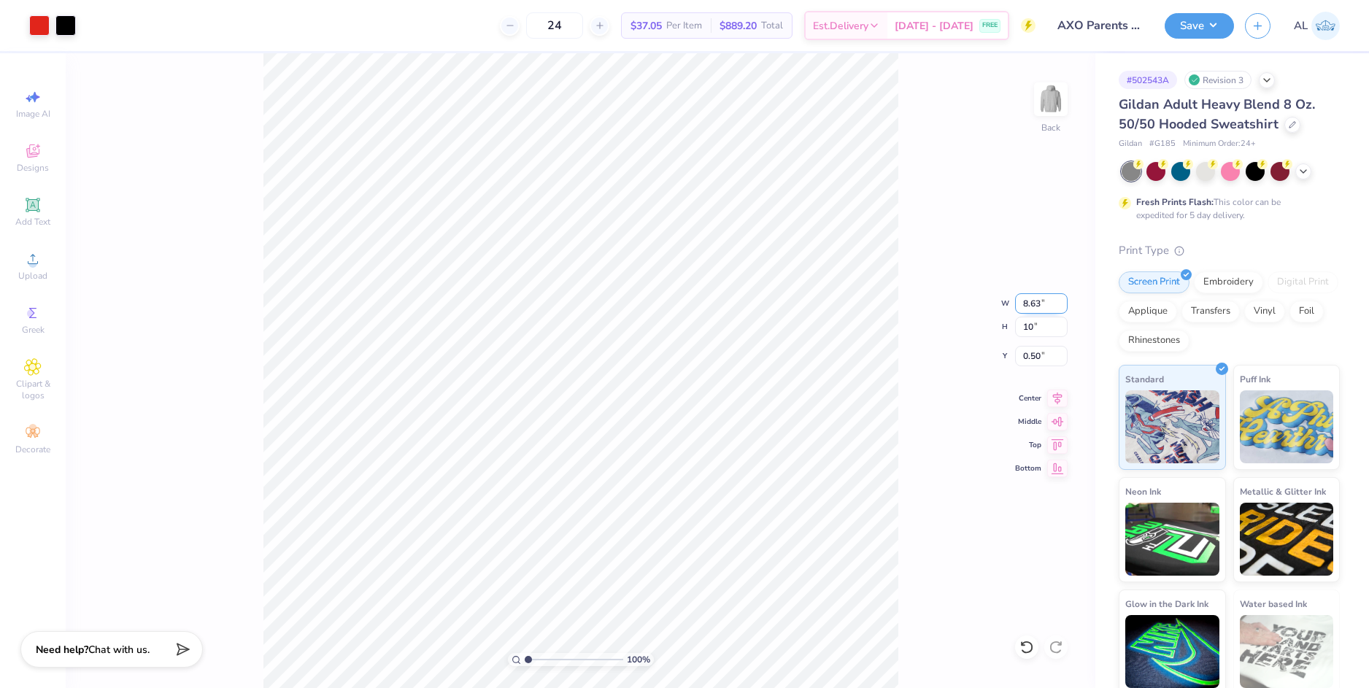
click at [1036, 304] on input "8.63" at bounding box center [1041, 303] width 53 height 20
type input "6.40"
type input "10.00"
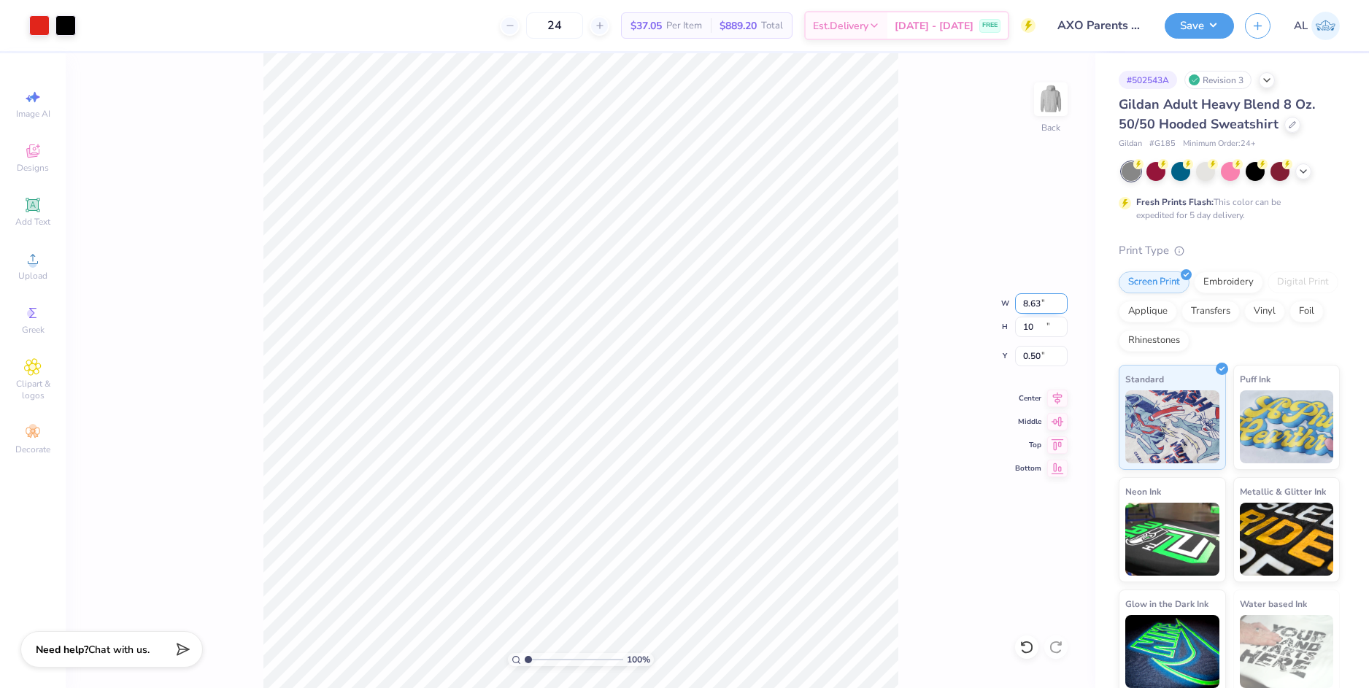
type input "2.25"
click at [1030, 306] on input "6.40" at bounding box center [1041, 303] width 53 height 20
click at [1035, 360] on input "2.25" at bounding box center [1041, 356] width 53 height 20
type input "8.63"
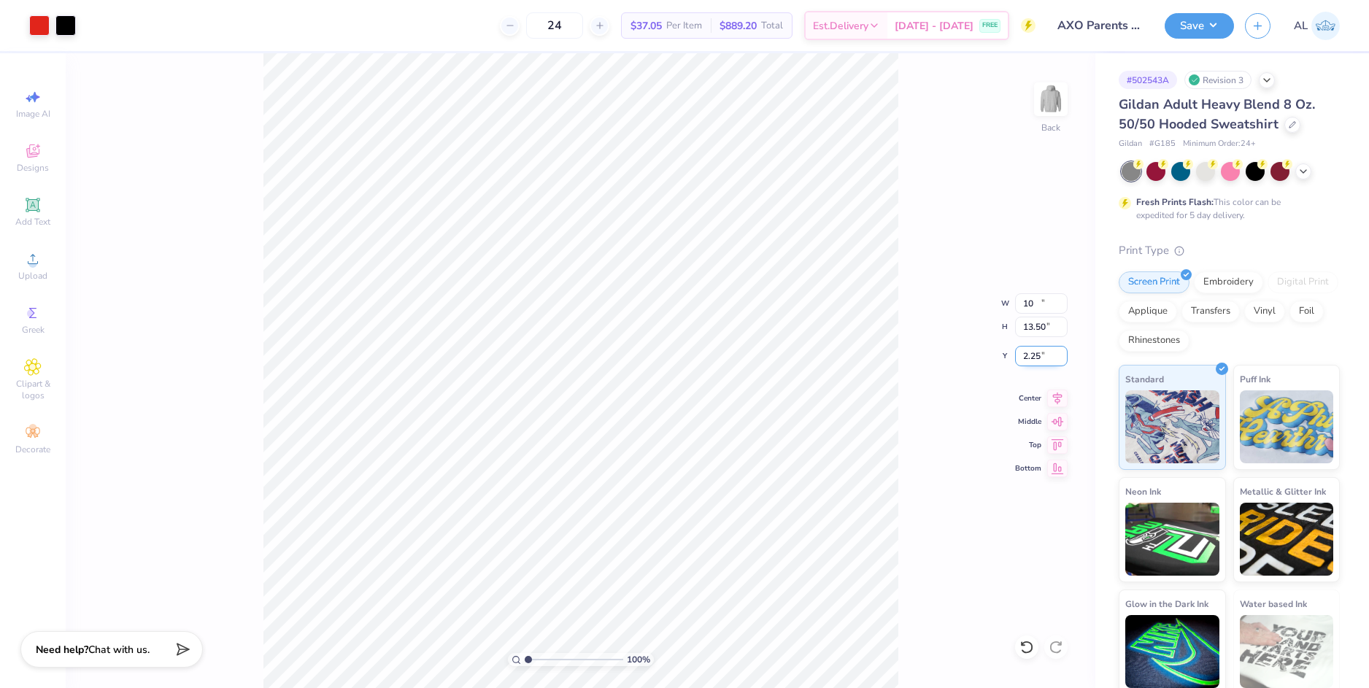
type input "13.50"
type input "0.50"
click at [1030, 330] on input "13.50" at bounding box center [1041, 327] width 53 height 20
type input "10.5"
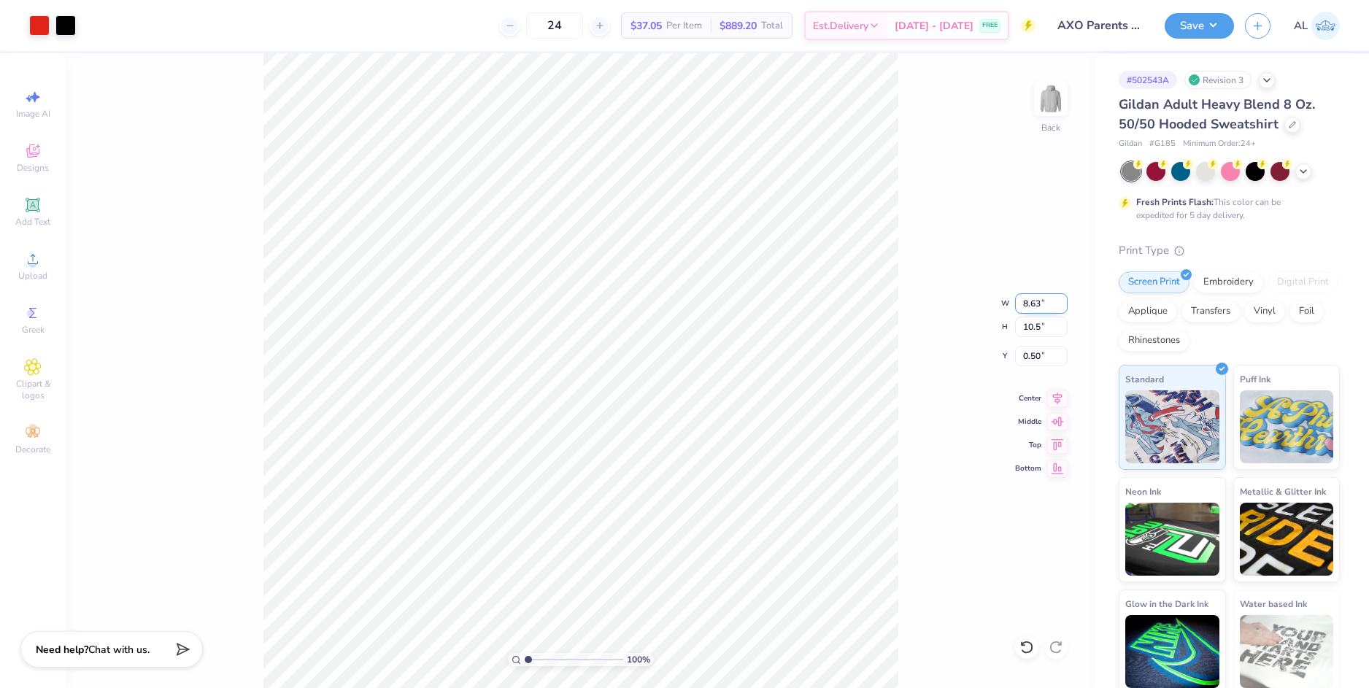
click at [1037, 309] on input "8.63" at bounding box center [1041, 303] width 53 height 20
type input "6.72"
type input "10.50"
type input "2.00"
click at [1063, 399] on icon at bounding box center [1057, 396] width 20 height 18
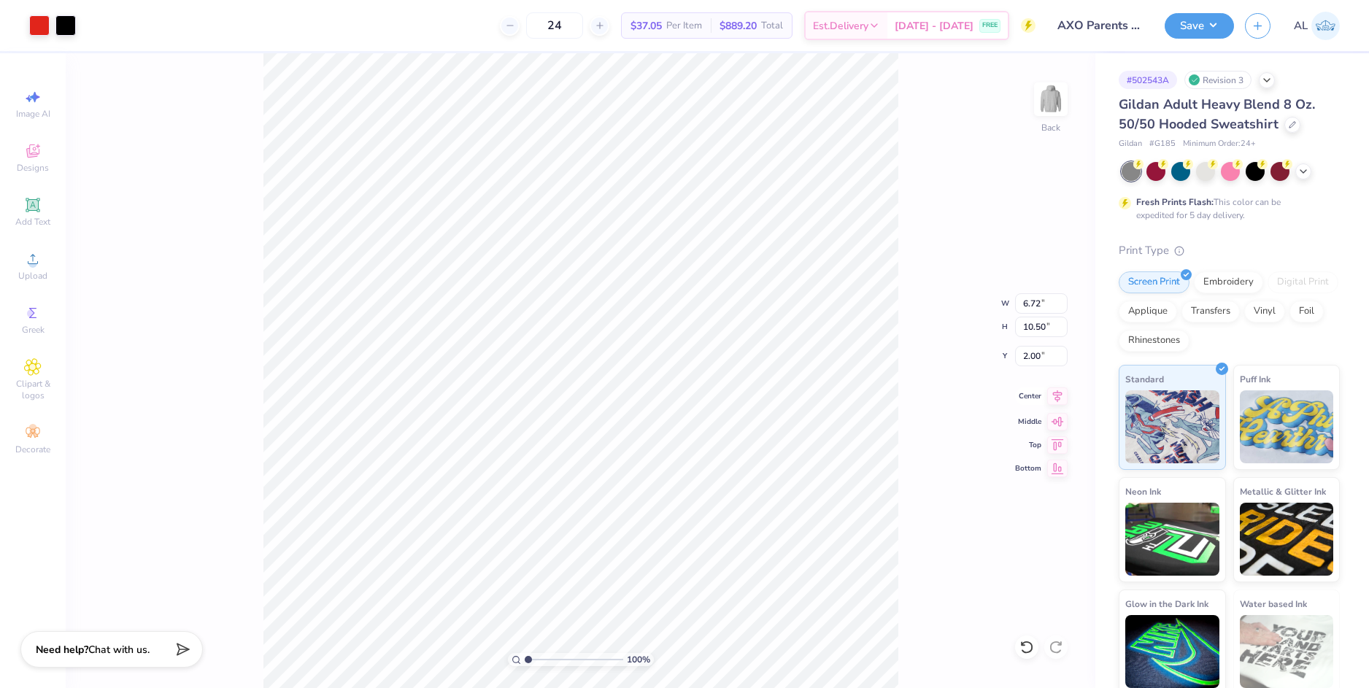
click at [1052, 397] on icon at bounding box center [1057, 396] width 20 height 18
click at [1209, 25] on button "Save" at bounding box center [1198, 24] width 69 height 26
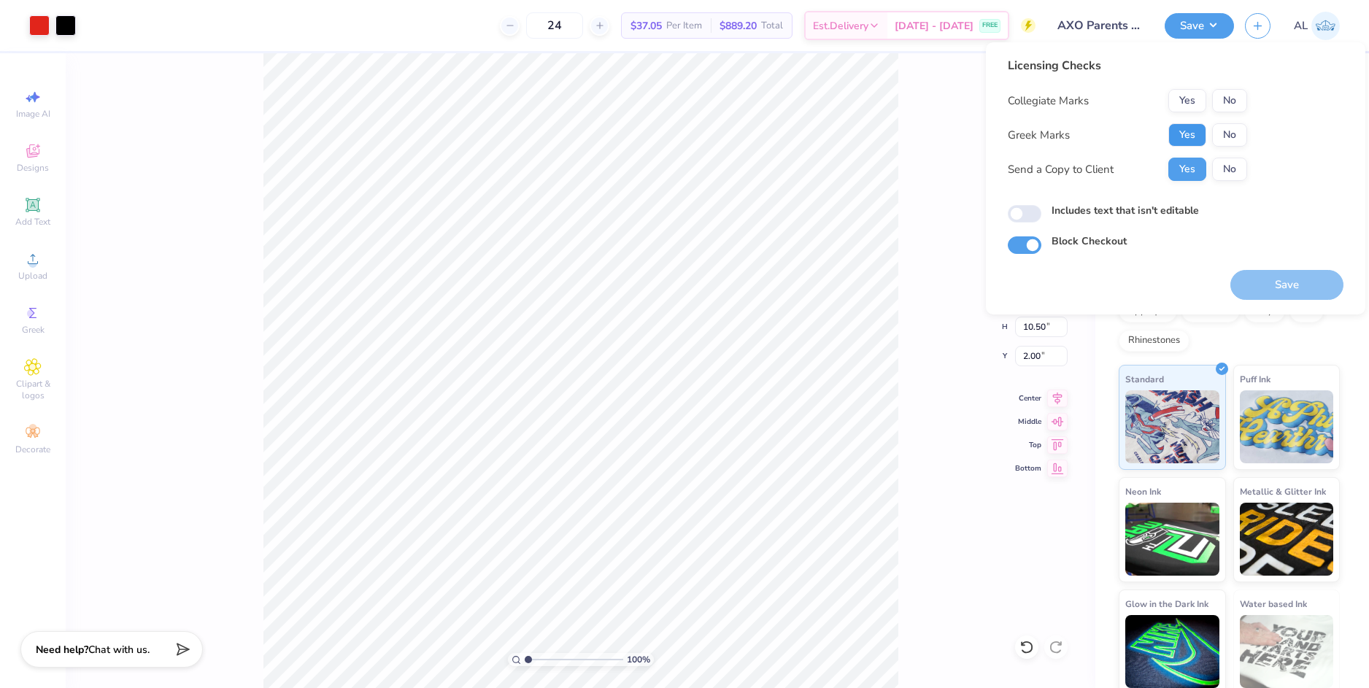
click at [1201, 139] on button "Yes" at bounding box center [1187, 134] width 38 height 23
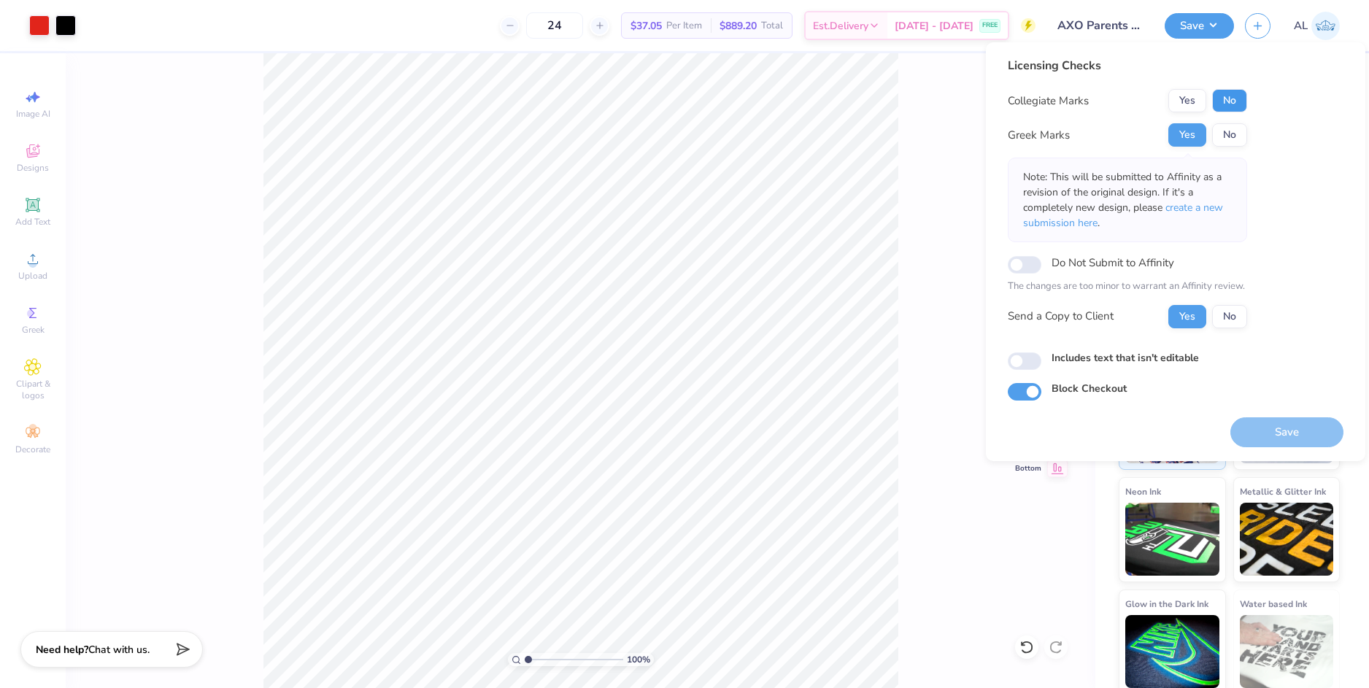
click at [1239, 102] on button "No" at bounding box center [1229, 100] width 35 height 23
click at [1269, 423] on button "Save" at bounding box center [1286, 432] width 113 height 30
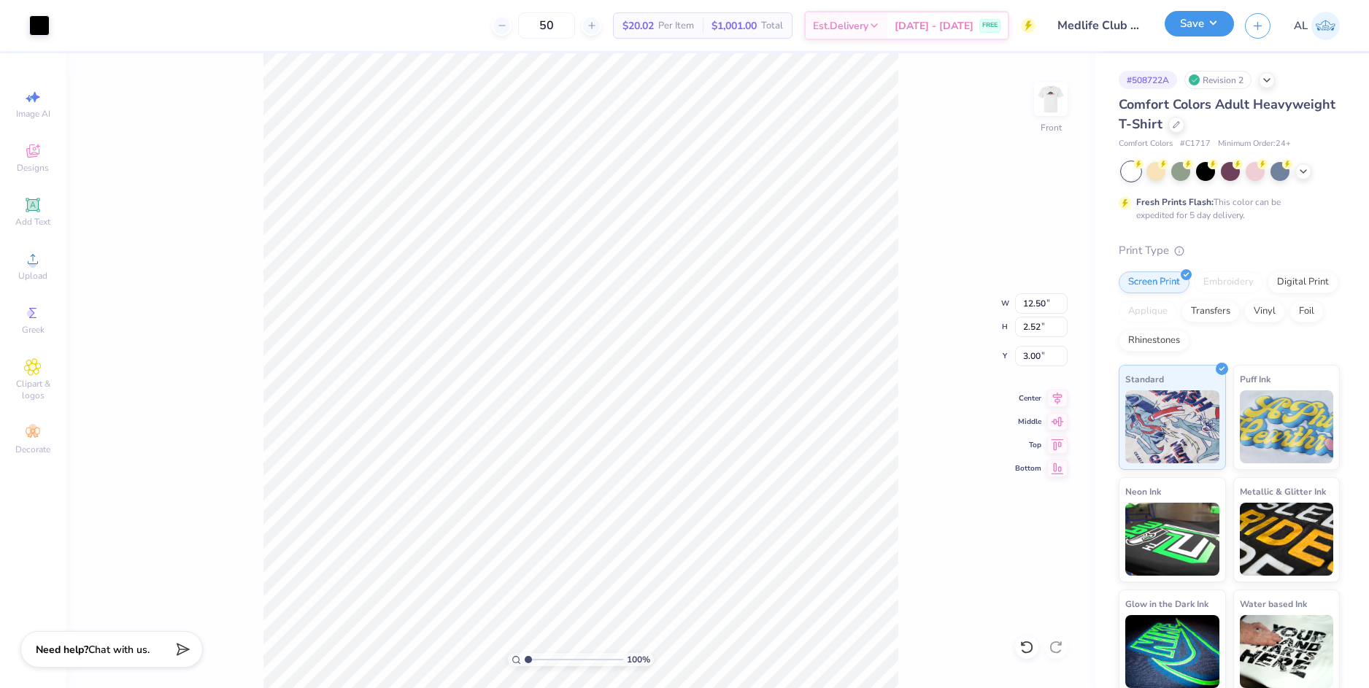
click at [1172, 31] on button "Save" at bounding box center [1198, 24] width 69 height 26
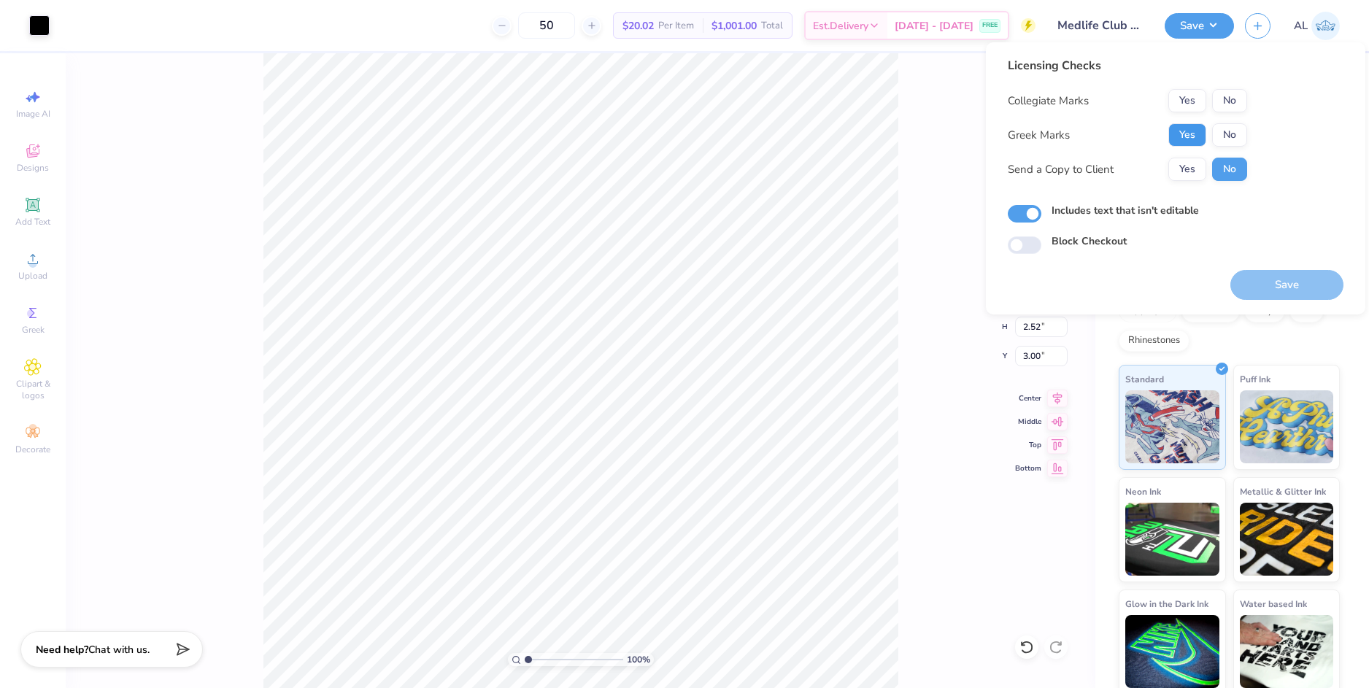
click at [1183, 126] on button "Yes" at bounding box center [1187, 134] width 38 height 23
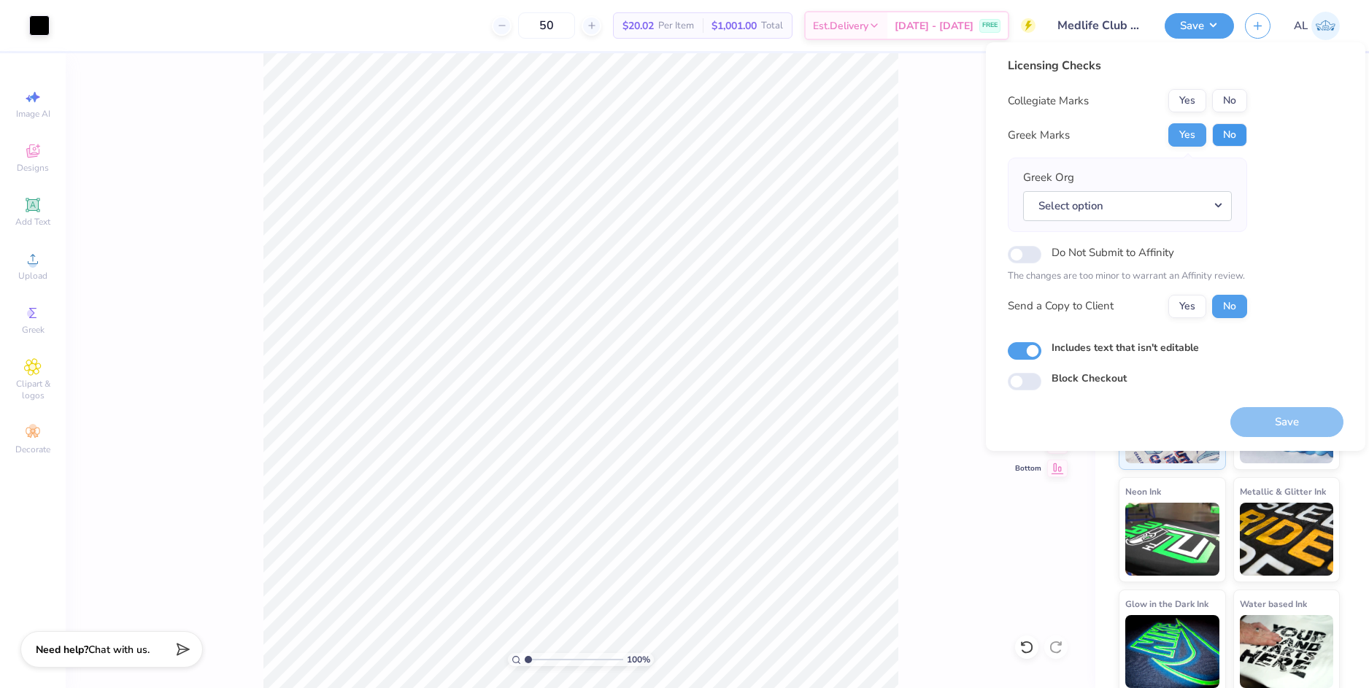
click at [1221, 131] on button "No" at bounding box center [1229, 134] width 35 height 23
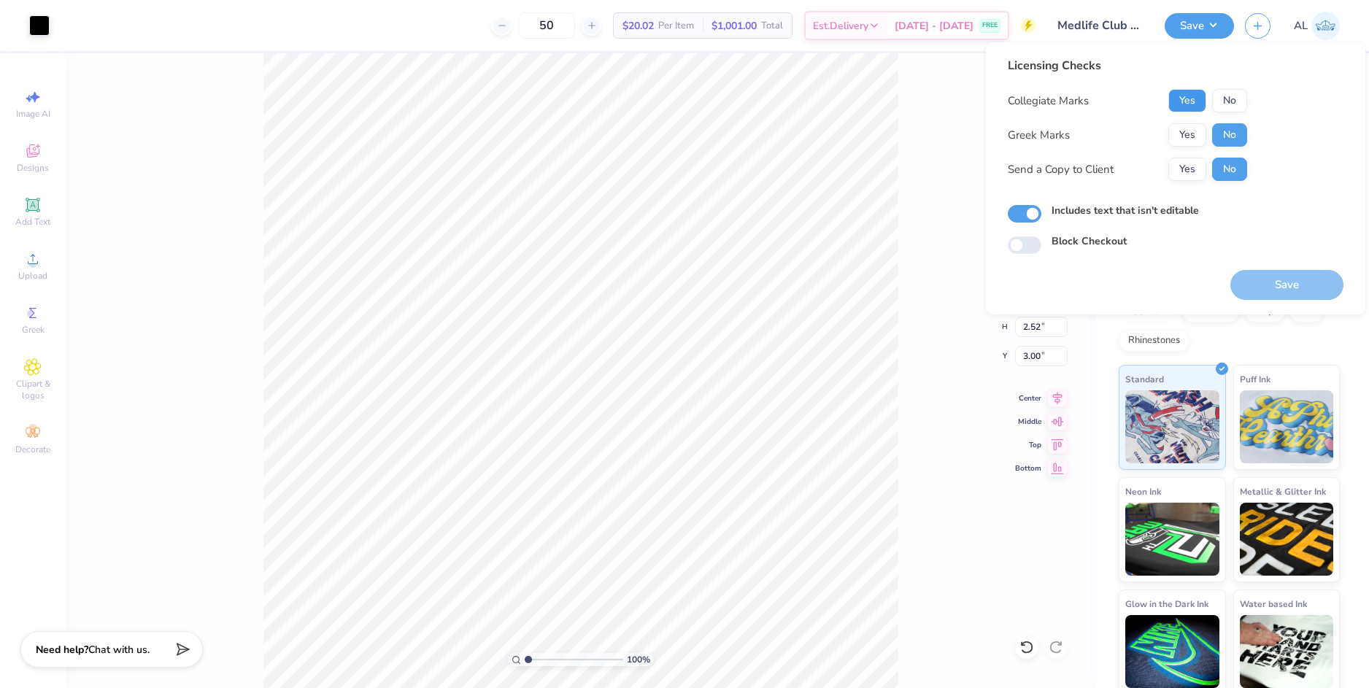
click at [1188, 104] on button "Yes" at bounding box center [1187, 100] width 38 height 23
click at [1180, 161] on button "Yes" at bounding box center [1187, 169] width 38 height 23
click at [1288, 289] on button "Save" at bounding box center [1286, 285] width 113 height 30
